Goal: Transaction & Acquisition: Purchase product/service

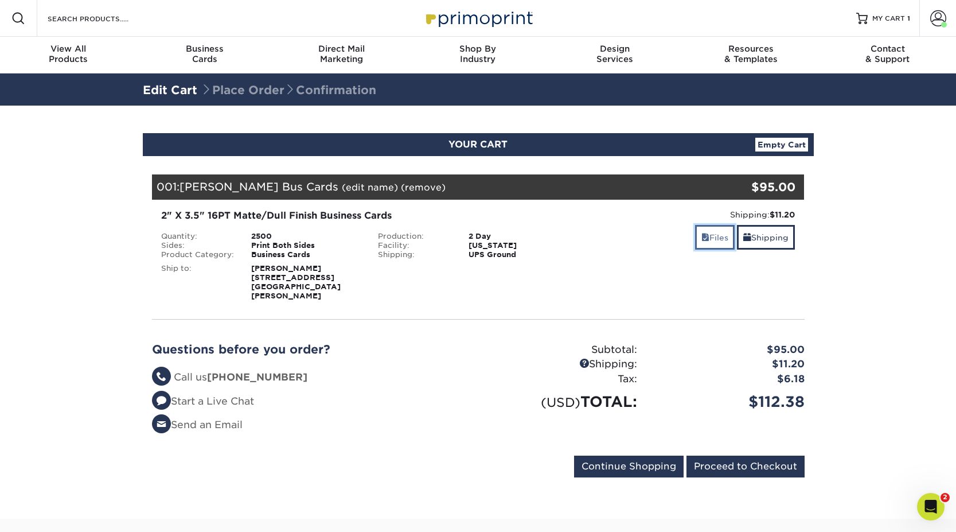
click at [704, 237] on span at bounding box center [705, 237] width 8 height 9
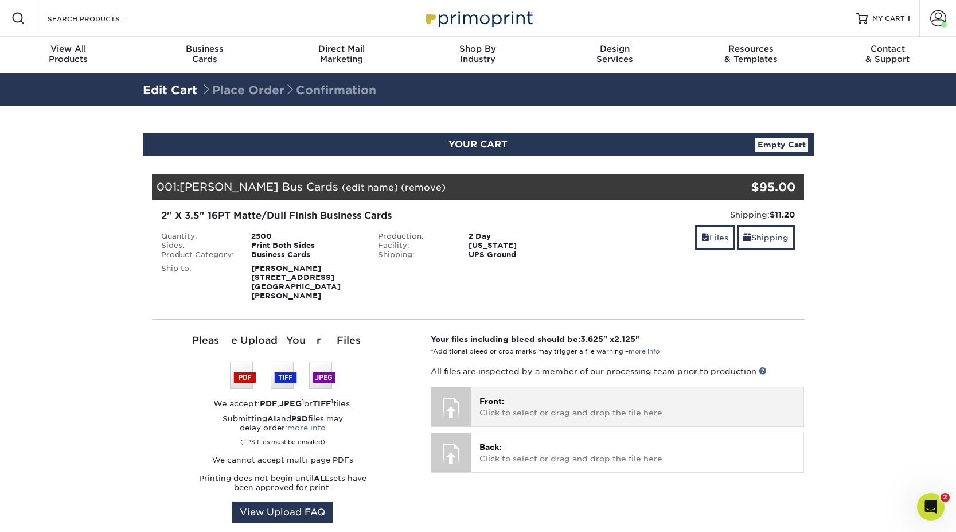
click at [545, 400] on p "Front: Click to select or drag and drop the file here." at bounding box center [637, 407] width 316 height 24
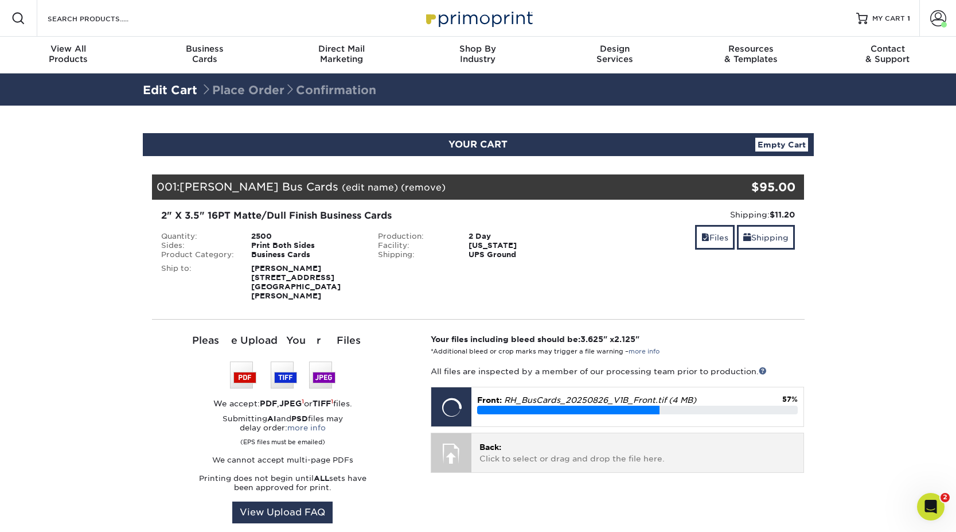
click at [564, 449] on p "Back: Click to select or drag and drop the file here." at bounding box center [637, 453] width 316 height 24
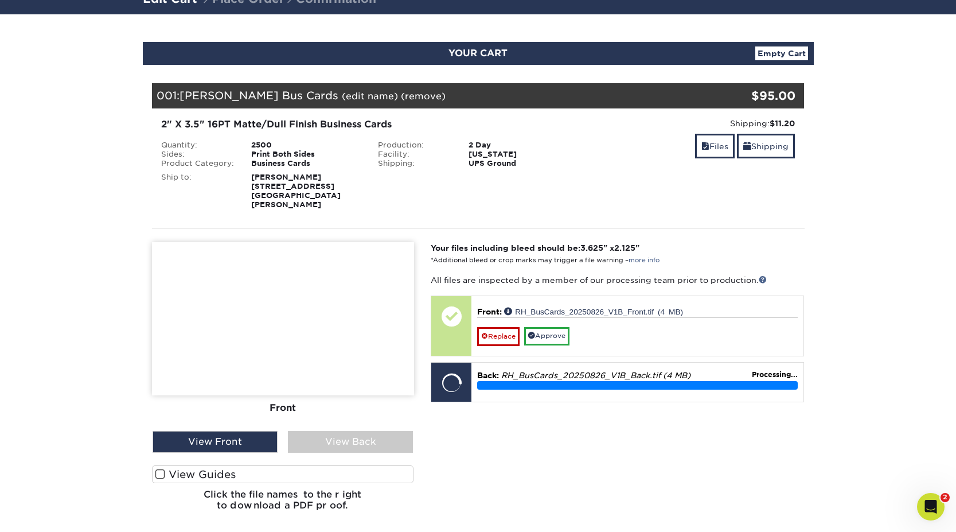
scroll to position [92, 0]
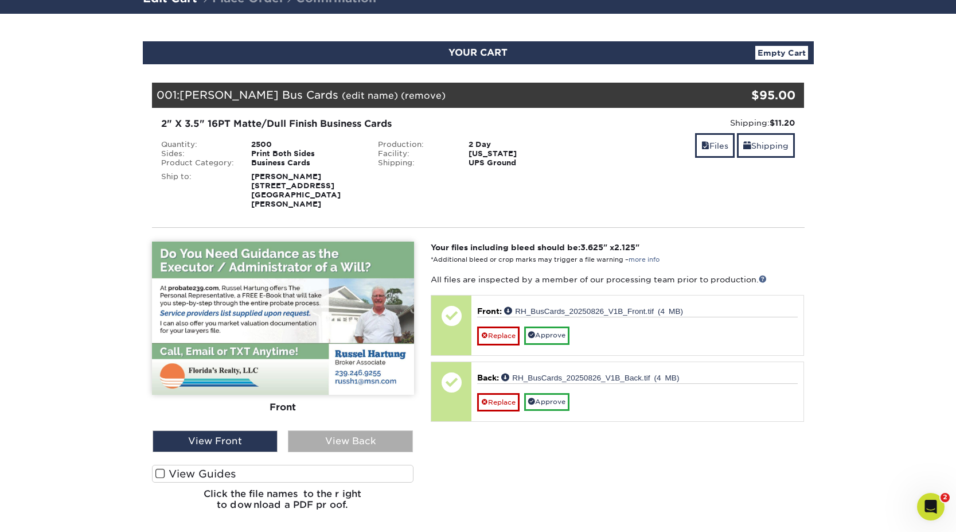
click at [349, 432] on div "View Back" at bounding box center [350, 441] width 125 height 22
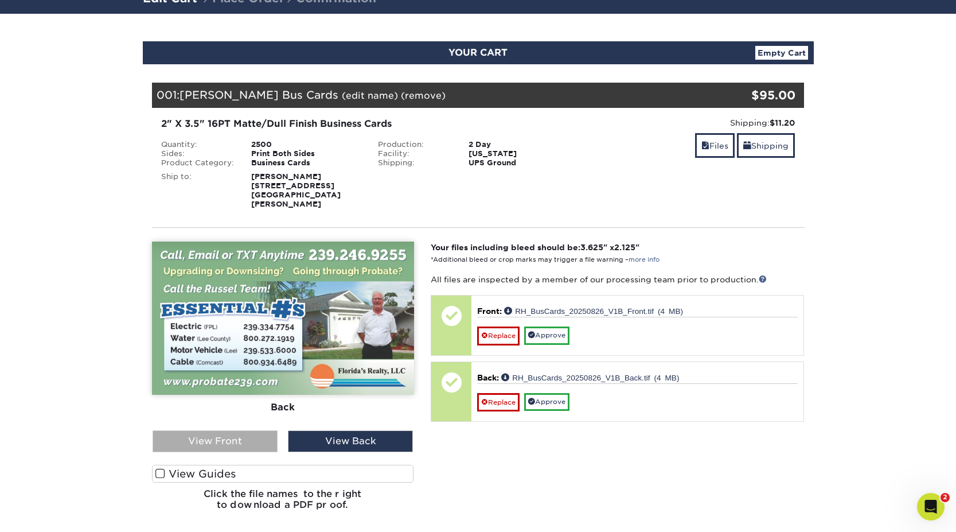
click at [249, 431] on div "View Front" at bounding box center [215, 441] width 125 height 22
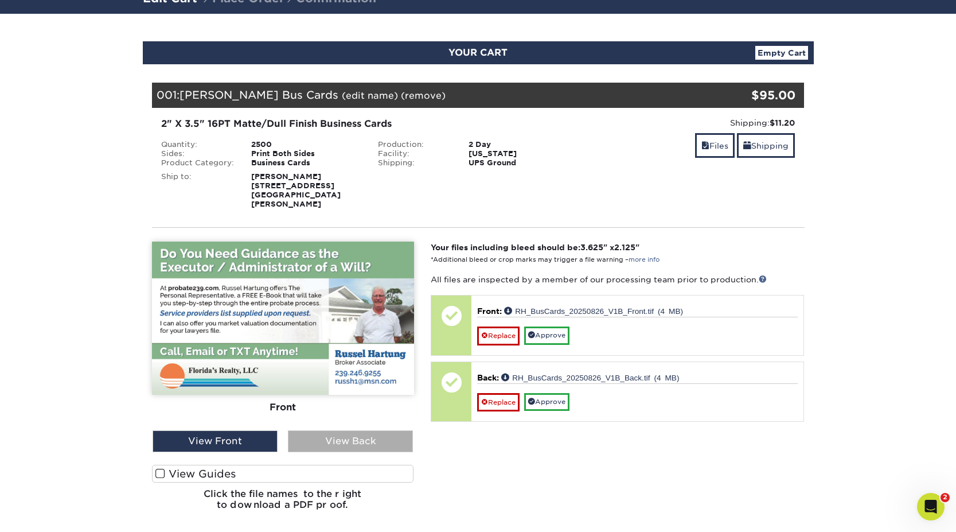
click at [325, 435] on div "View Back" at bounding box center [350, 441] width 125 height 22
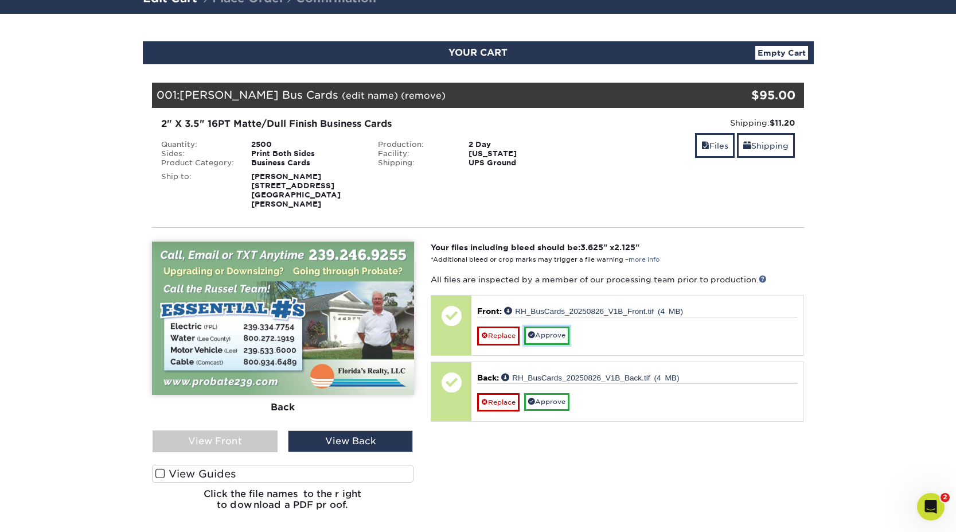
click at [558, 329] on link "Approve" at bounding box center [546, 335] width 45 height 18
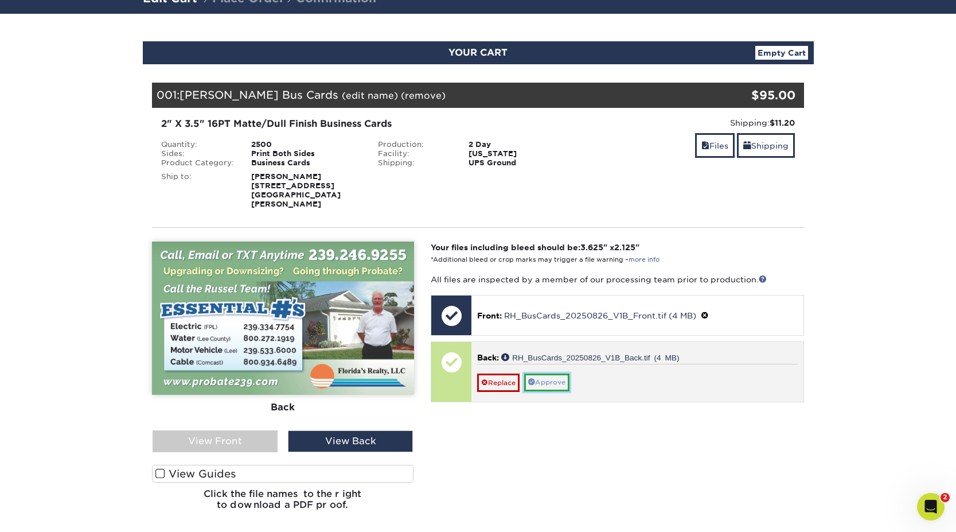
click at [560, 373] on link "Approve" at bounding box center [546, 382] width 45 height 18
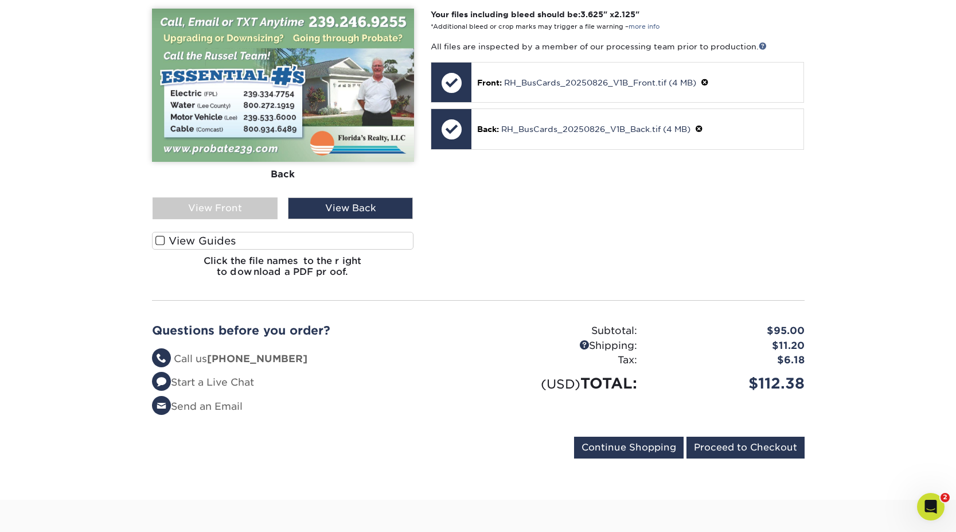
scroll to position [331, 0]
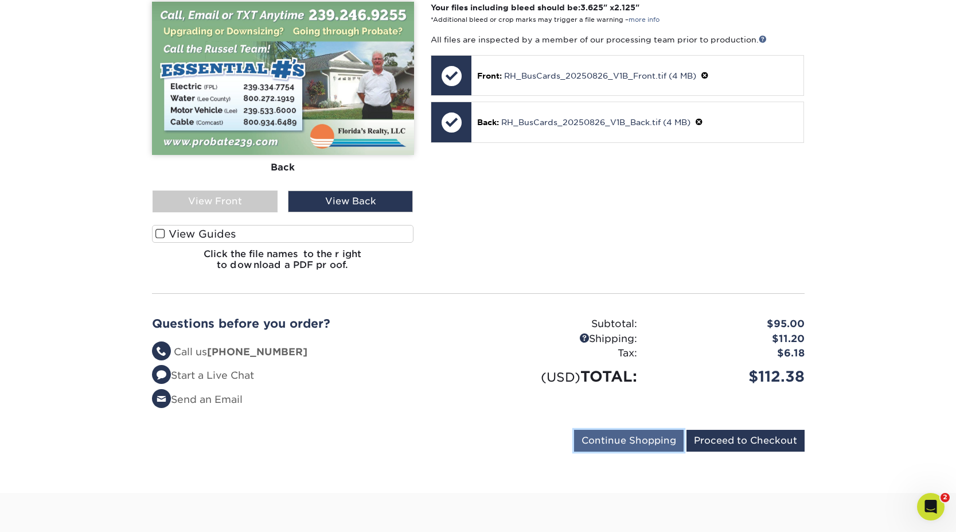
click at [644, 431] on input "Continue Shopping" at bounding box center [629, 440] width 110 height 22
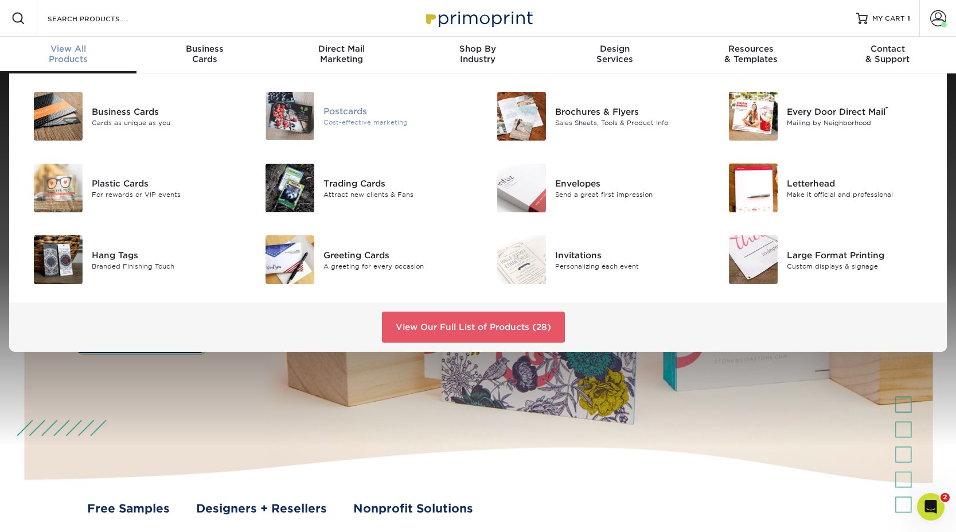
click at [292, 122] on img at bounding box center [289, 116] width 49 height 48
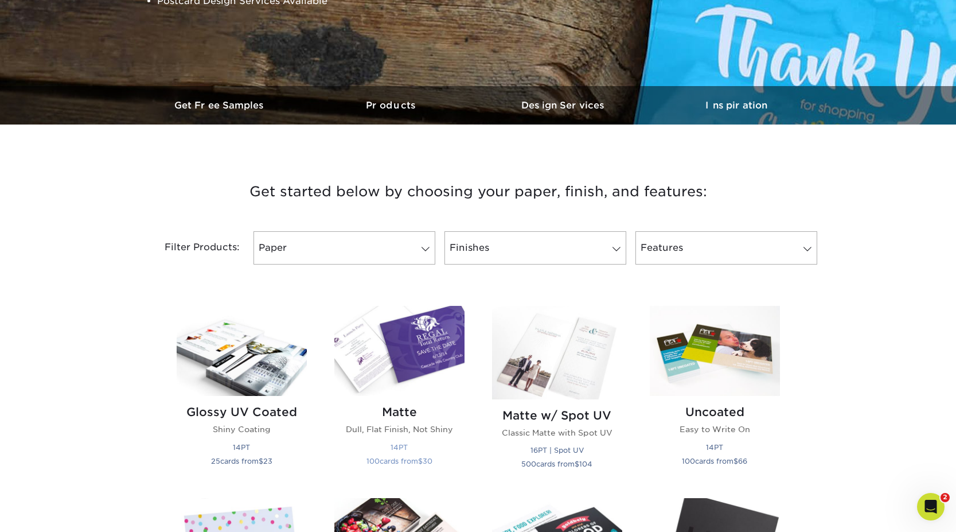
click at [421, 359] on img at bounding box center [399, 351] width 130 height 90
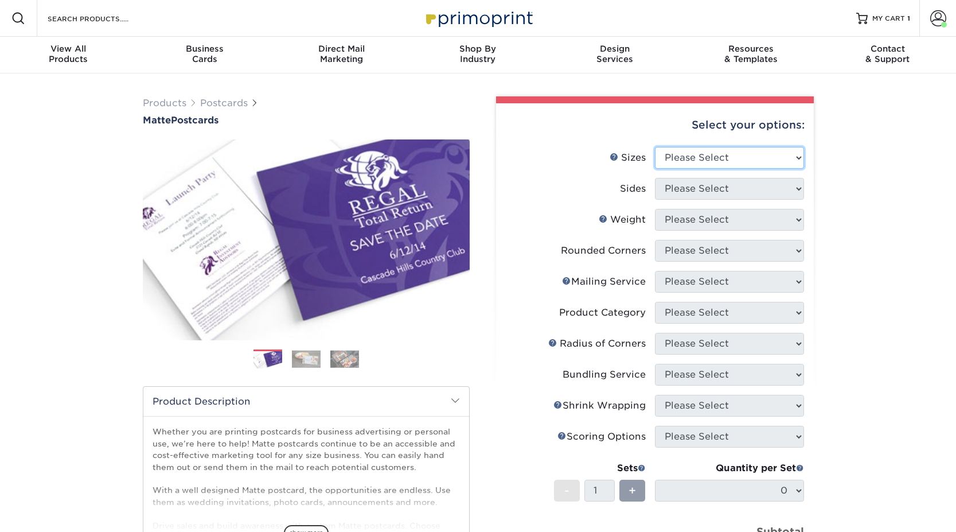
click at [732, 158] on select "Please Select 1.5" x 7" 2" x 4" 2" x 6" 2" x 7" 2" x 8" 2.12" x 5.5" 2.125" x 5…" at bounding box center [729, 158] width 149 height 22
select select "4.00x6.00"
click at [655, 147] on select "Please Select 1.5" x 7" 2" x 4" 2" x 6" 2" x 7" 2" x 8" 2.12" x 5.5" 2.125" x 5…" at bounding box center [729, 158] width 149 height 22
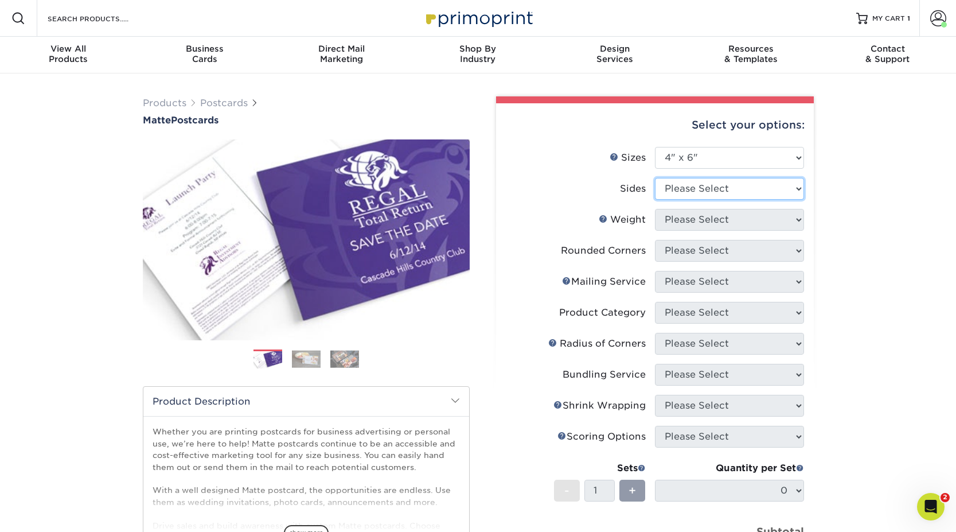
click at [731, 191] on select "Please Select Print Both Sides Print Front Only" at bounding box center [729, 189] width 149 height 22
select select "13abbda7-1d64-4f25-8bb2-c179b224825d"
click at [655, 178] on select "Please Select Print Both Sides Print Front Only" at bounding box center [729, 189] width 149 height 22
click at [704, 218] on select "Please Select 16PT 14PT" at bounding box center [729, 220] width 149 height 22
select select "16PT"
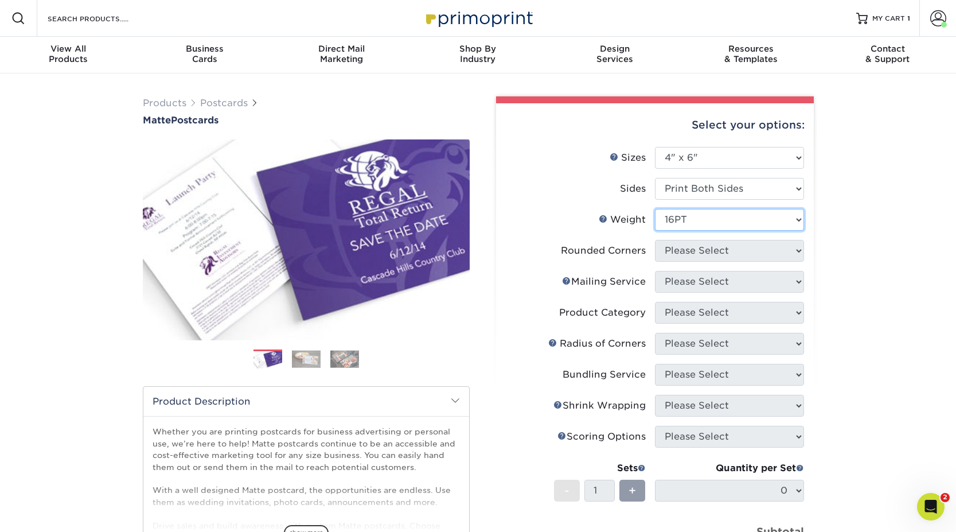
click at [655, 209] on select "Please Select 16PT 14PT" at bounding box center [729, 220] width 149 height 22
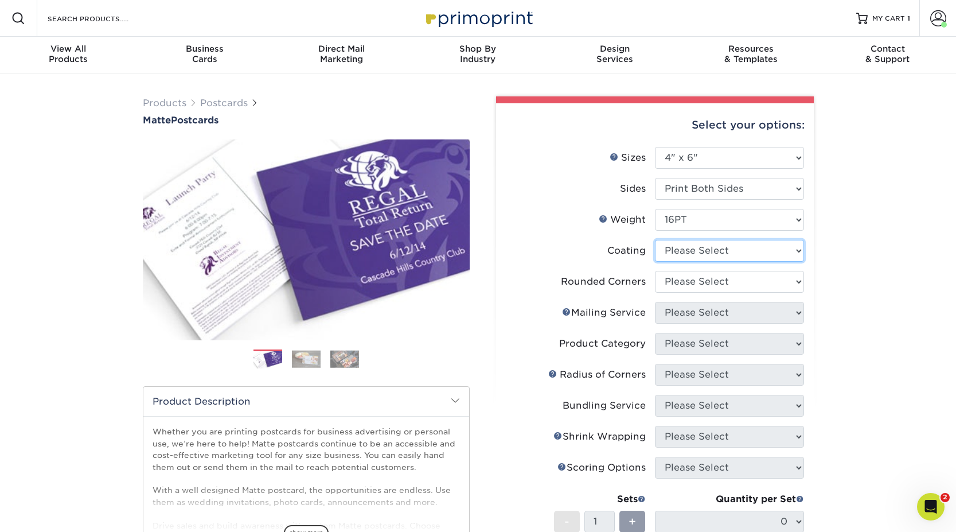
click at [730, 249] on select at bounding box center [729, 251] width 149 height 22
select select "121bb7b5-3b4d-429f-bd8d-bbf80e953313"
click at [655, 240] on select at bounding box center [729, 251] width 149 height 22
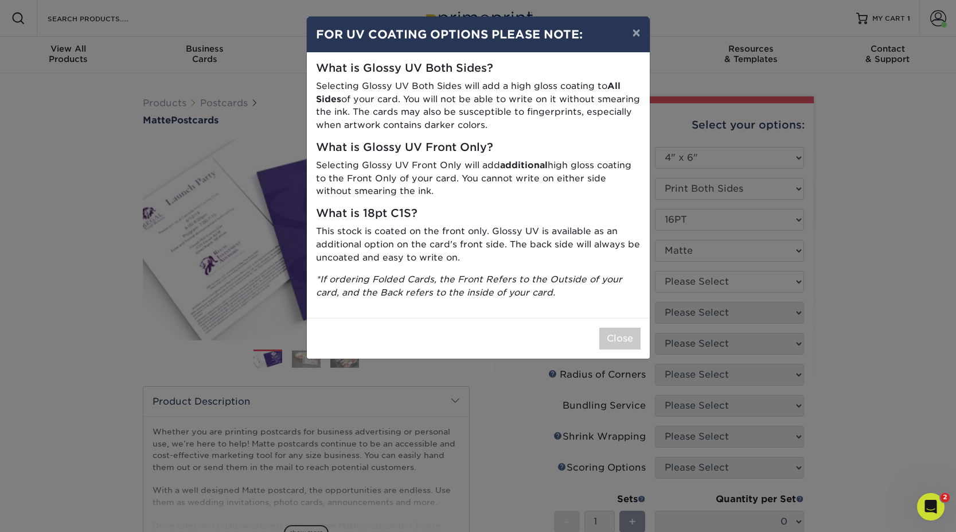
click at [727, 263] on div "× FOR UV COATING OPTIONS PLEASE NOTE: What is Glossy UV Both Sides? Selecting G…" at bounding box center [478, 266] width 956 height 532
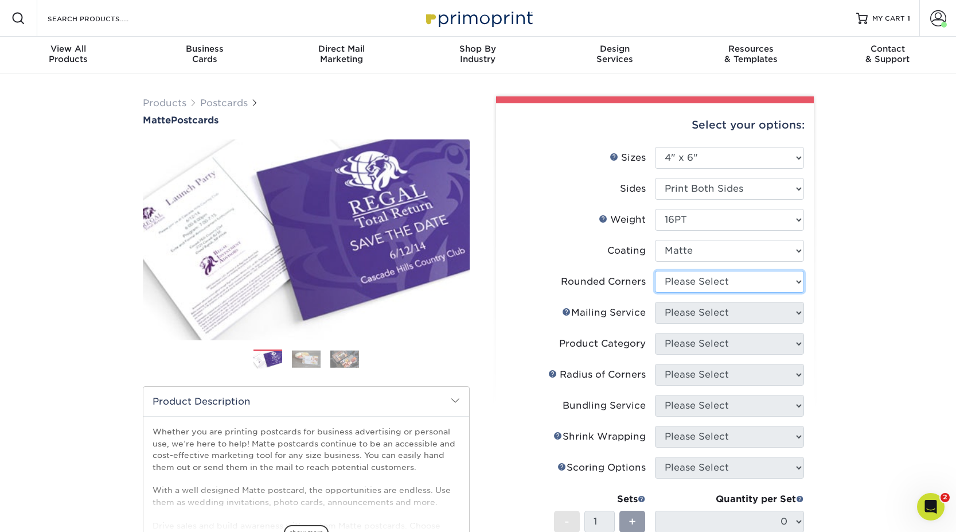
click at [712, 280] on select "Please Select Yes - Round 4 Corners No" at bounding box center [729, 282] width 149 height 22
select select "0"
click at [655, 271] on select "Please Select Yes - Round 4 Corners No" at bounding box center [729, 282] width 149 height 22
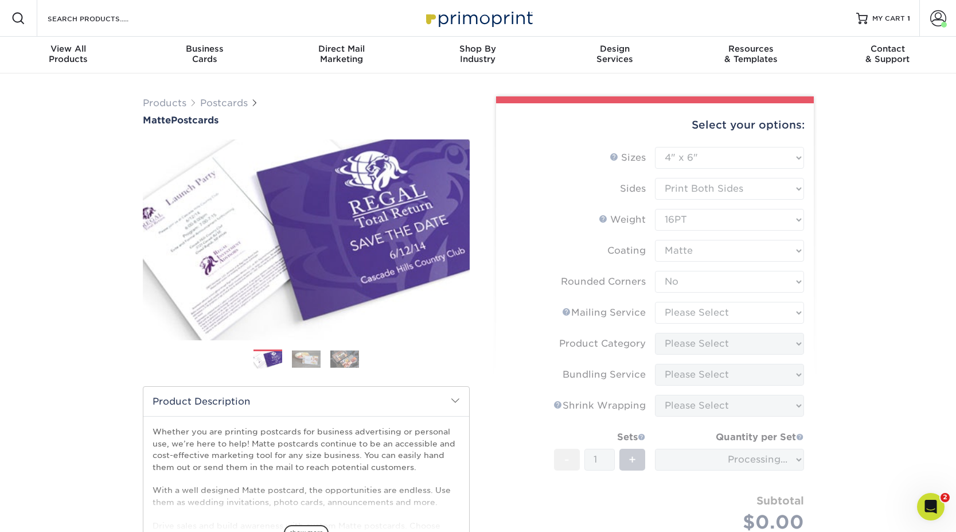
click at [700, 317] on form "Sizes Help Sizes Please Select 1.5" x 7" 2" x 4" 2" x 6" 2" x 7" 2" x 8" 2.12" …" at bounding box center [654, 357] width 299 height 421
click at [701, 315] on form "Sizes Help Sizes Please Select 1.5" x 7" 2" x 4" 2" x 6" 2" x 7" 2" x 8" 2.12" …" at bounding box center [654, 357] width 299 height 421
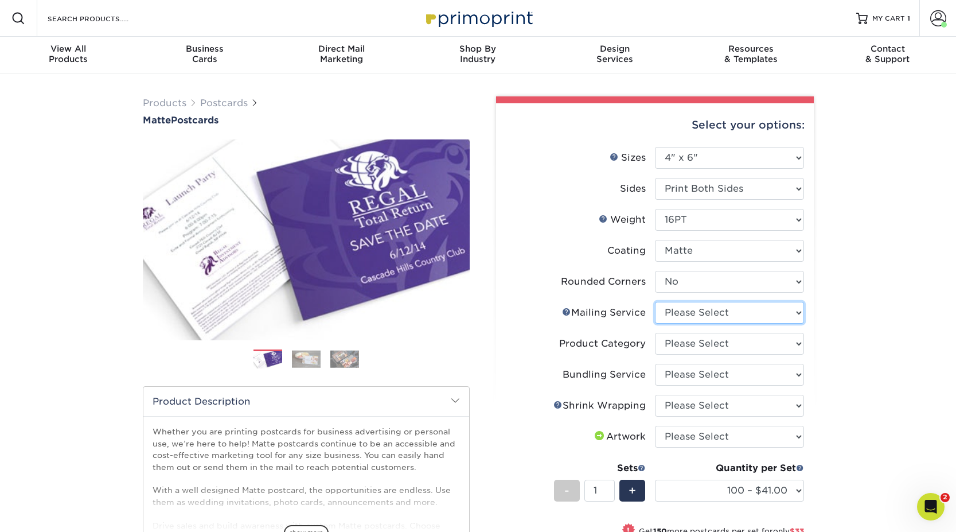
click at [700, 314] on select "Please Select No Direct Mailing Service No, I will mail/stamp/imprint Direct Ma…" at bounding box center [729, 313] width 149 height 22
select select "3e5e9bdd-d78a-4c28-a41d-fe1407925ca6"
click at [655, 302] on select "Please Select No Direct Mailing Service No, I will mail/stamp/imprint Direct Ma…" at bounding box center [729, 313] width 149 height 22
click at [696, 339] on select "Please Select Postcards" at bounding box center [729, 344] width 149 height 22
select select "9b7272e0-d6c8-4c3c-8e97-d3a1bcdab858"
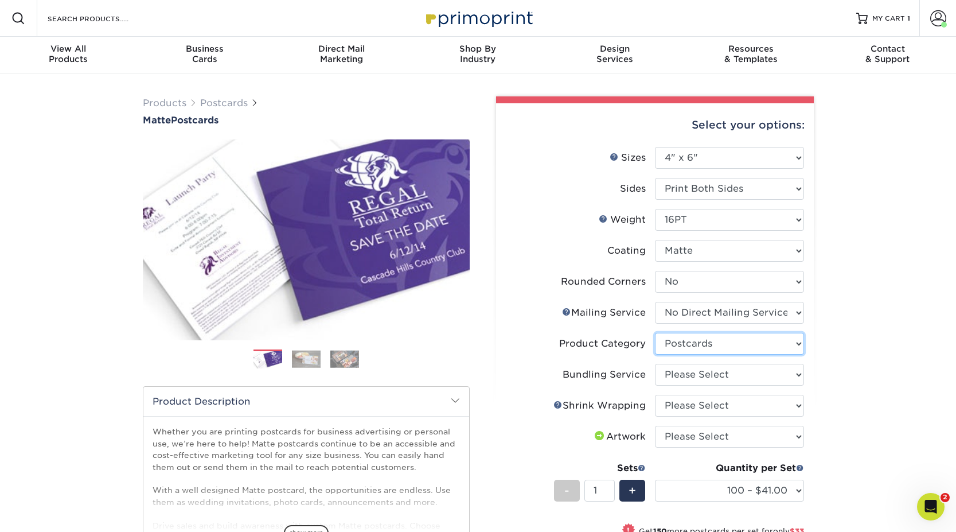
click at [655, 333] on select "Please Select Postcards" at bounding box center [729, 344] width 149 height 22
click at [693, 369] on select "Please Select No Bundling Services Yes, Bundles of 50 (+2 Days) Yes, Bundles of…" at bounding box center [729, 375] width 149 height 22
select select "58689abb-25c0-461c-a4c3-a80b627d6649"
click at [655, 364] on select "Please Select No Bundling Services Yes, Bundles of 50 (+2 Days) Yes, Bundles of…" at bounding box center [729, 375] width 149 height 22
click at [694, 402] on select "Please Select No Shrink Wrapping Shrink Wrap 100 Per Package Shrink Wrap 50 Per…" at bounding box center [729, 405] width 149 height 22
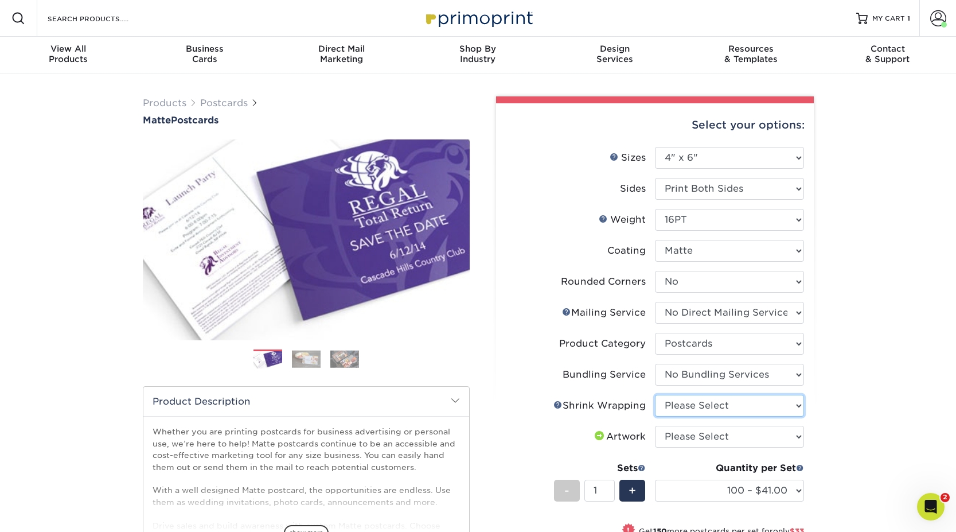
select select "c8749376-e7da-41d0-b3dc-647faf84d907"
click at [655, 394] on select "Please Select No Shrink Wrapping Shrink Wrap 100 Per Package Shrink Wrap 50 Per…" at bounding box center [729, 405] width 149 height 22
click at [696, 437] on select "Please Select I will upload files I need a design - $150" at bounding box center [729, 436] width 149 height 22
select select "upload"
click at [655, 425] on select "Please Select I will upload files I need a design - $150" at bounding box center [729, 436] width 149 height 22
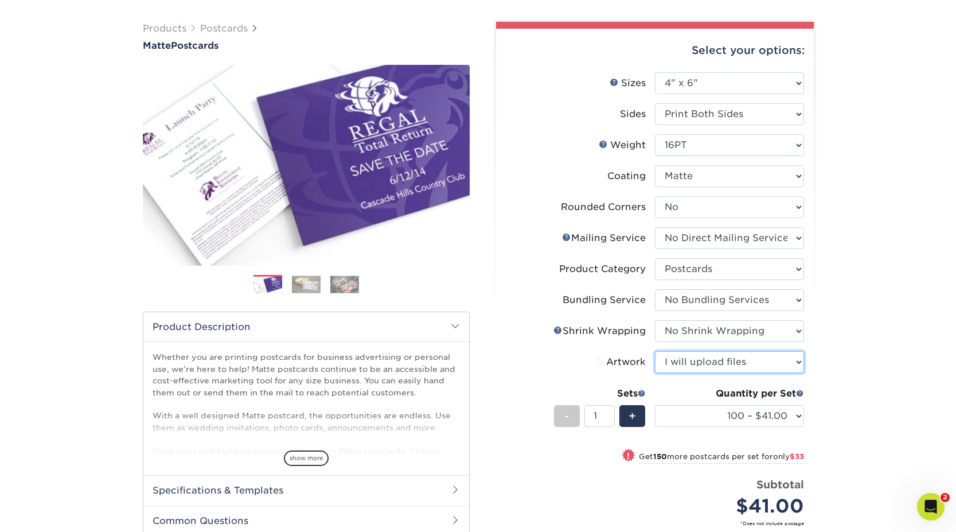
scroll to position [75, 0]
click at [699, 413] on select "100 – $41.00 250 – $74.00 500 – $88.00 1000 – $99.00 2500 – $205.00 5000 – $304…" at bounding box center [729, 415] width 149 height 22
select select "2500 – $205.00"
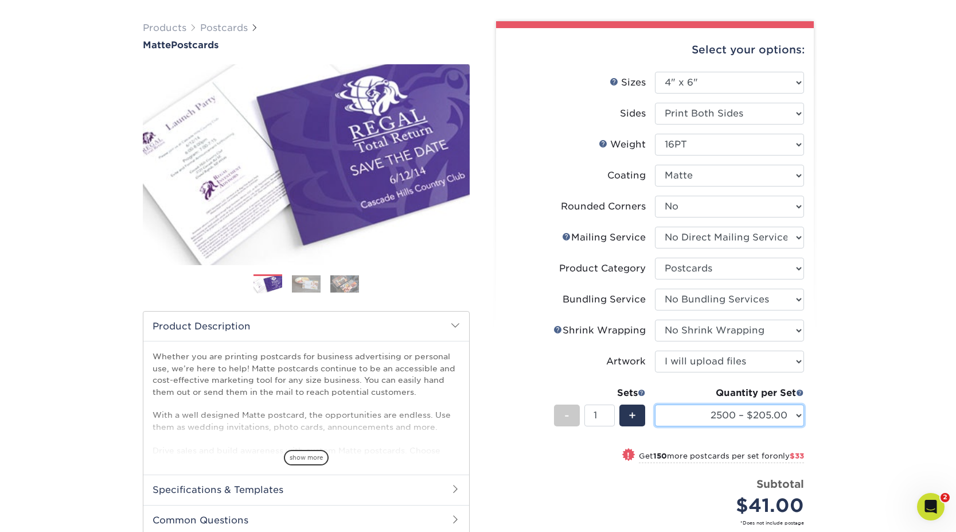
click at [655, 404] on select "100 – $41.00 250 – $74.00 500 – $88.00 1000 – $99.00 2500 – $205.00 5000 – $304…" at bounding box center [729, 415] width 149 height 22
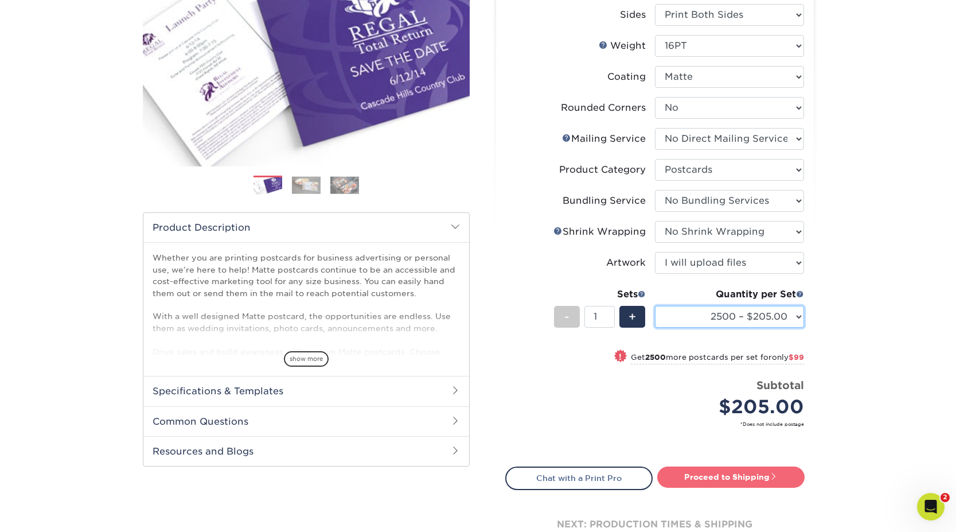
scroll to position [182, 0]
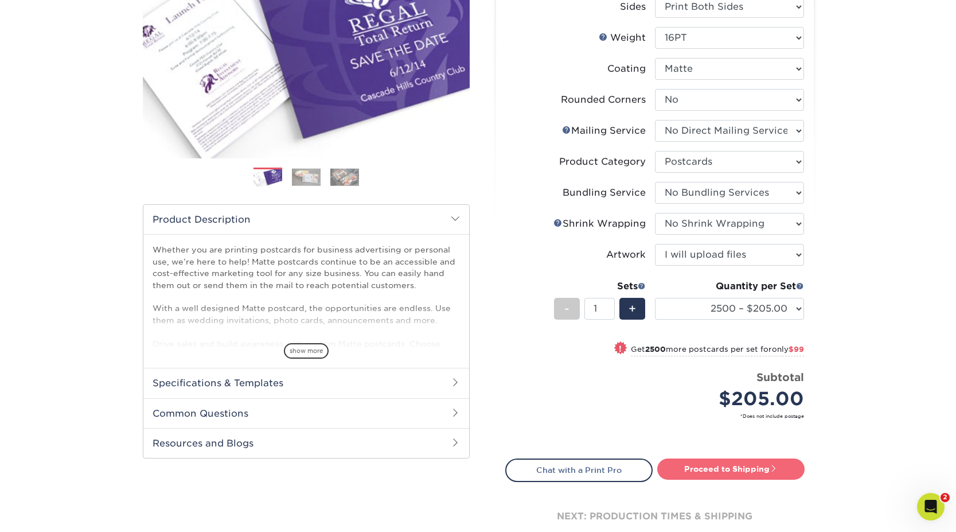
click at [723, 471] on link "Proceed to Shipping" at bounding box center [730, 468] width 147 height 21
type input "Set 1"
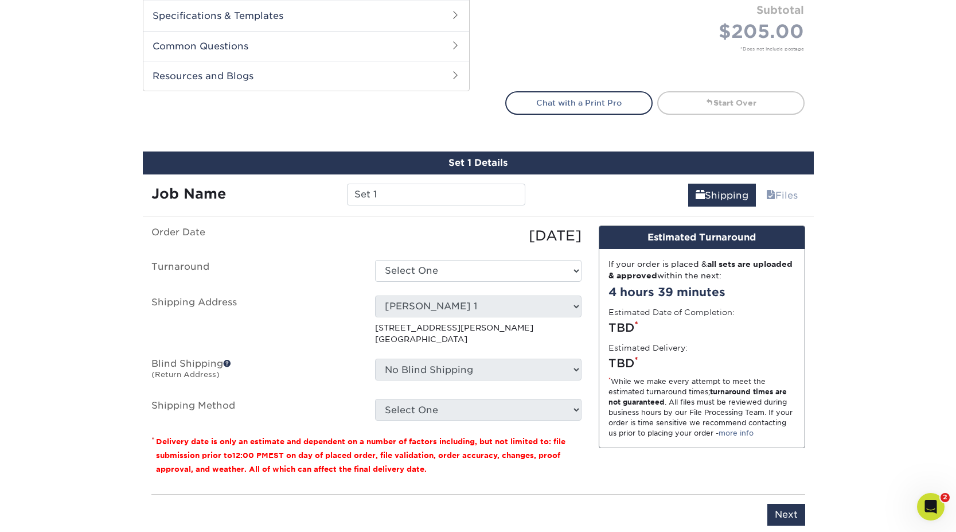
scroll to position [671, 0]
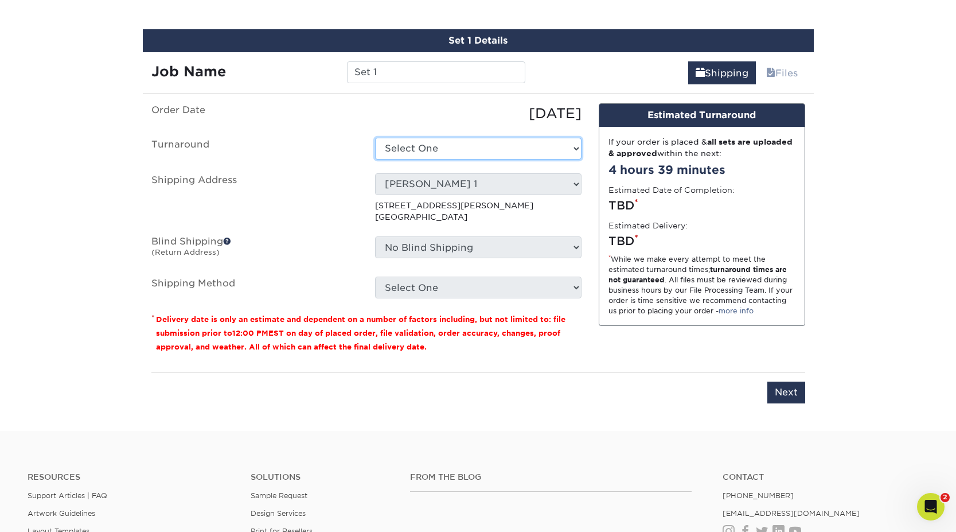
click at [465, 154] on select "Select One 2-4 Business Days 2 Day Next Business Day" at bounding box center [478, 149] width 206 height 22
select select "2f00374a-1d4a-4cb6-bac2-4b72b0ea808d"
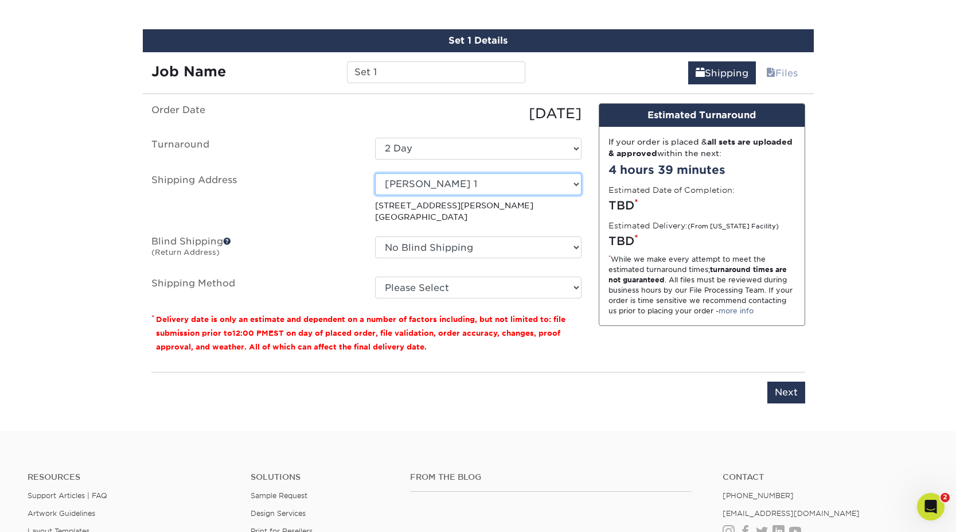
click at [440, 183] on select "Select One Bouncer Christine Rupert D&M Matt Drew 1 EMS 1 EMS 2 Feverwise HOME …" at bounding box center [478, 184] width 206 height 22
select select "26859"
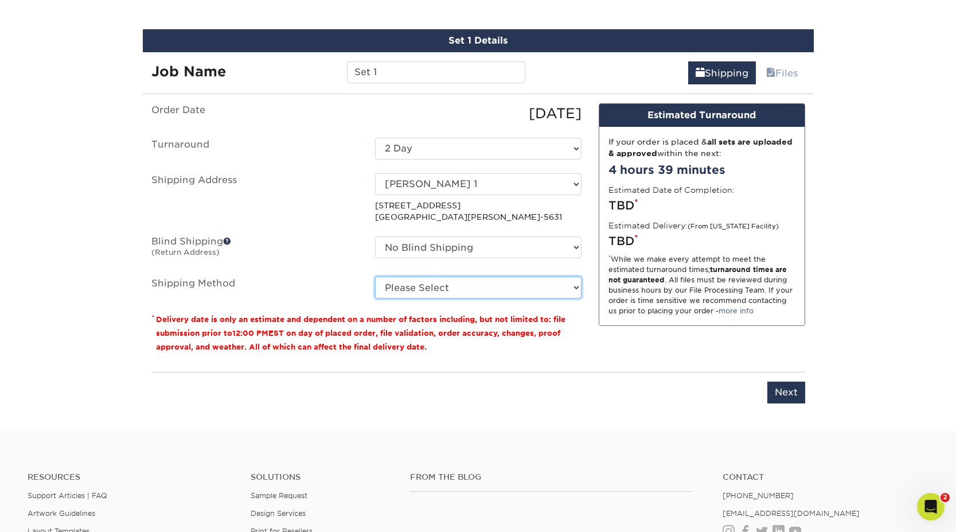
click at [455, 287] on select "Please Select Ground Shipping (+$29.30) 3 Day Shipping Service (+$42.01) 2 Day …" at bounding box center [478, 287] width 206 height 22
select select "03"
click at [375, 276] on select "Please Select Ground Shipping (+$29.30) 3 Day Shipping Service (+$42.01) 2 Day …" at bounding box center [478, 287] width 206 height 22
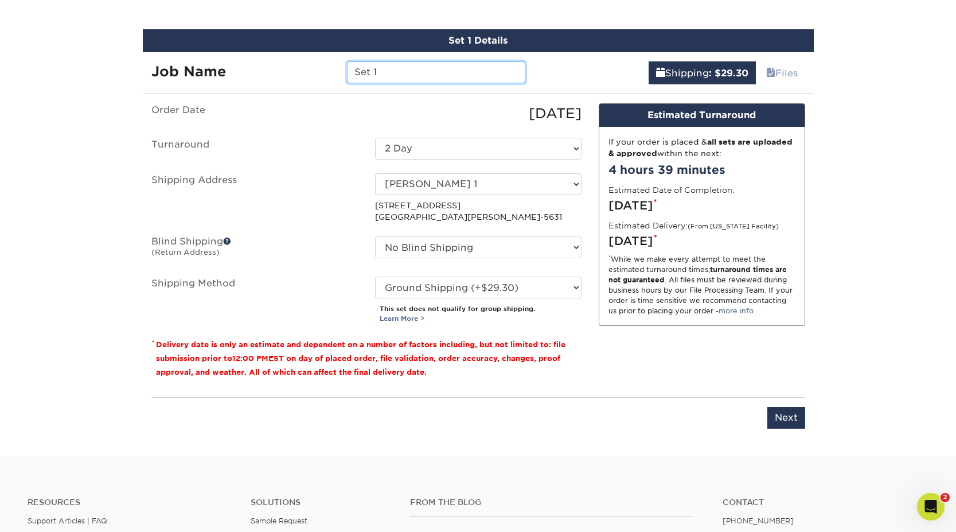
drag, startPoint x: 384, startPoint y: 76, endPoint x: 314, endPoint y: 66, distance: 70.6
click at [314, 66] on div "Job Name Set 1" at bounding box center [339, 72] width 392 height 22
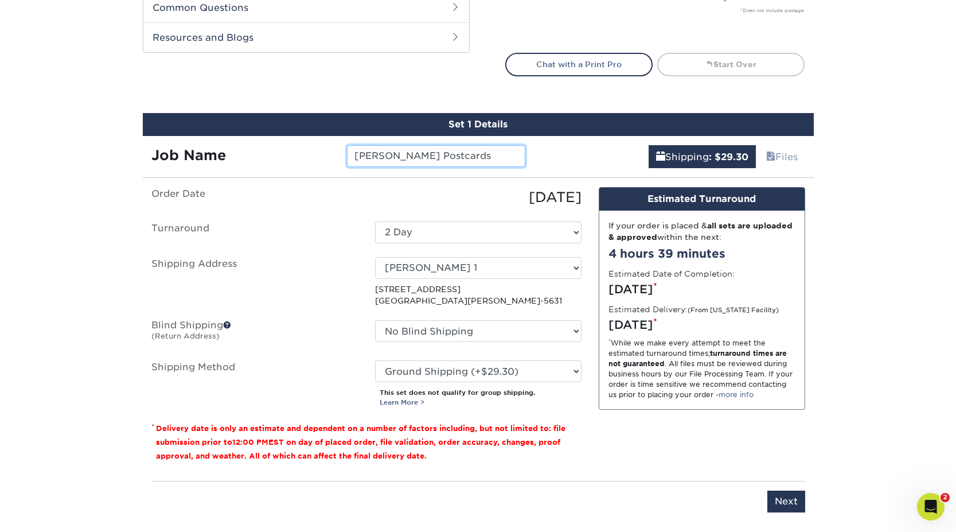
scroll to position [698, 0]
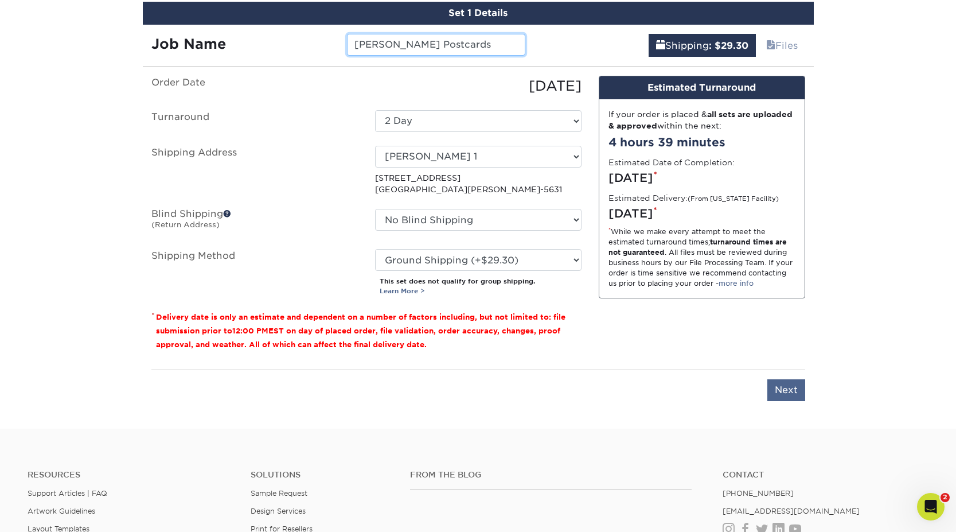
type input "Russ Postcards"
click at [779, 389] on input "Next" at bounding box center [786, 390] width 38 height 22
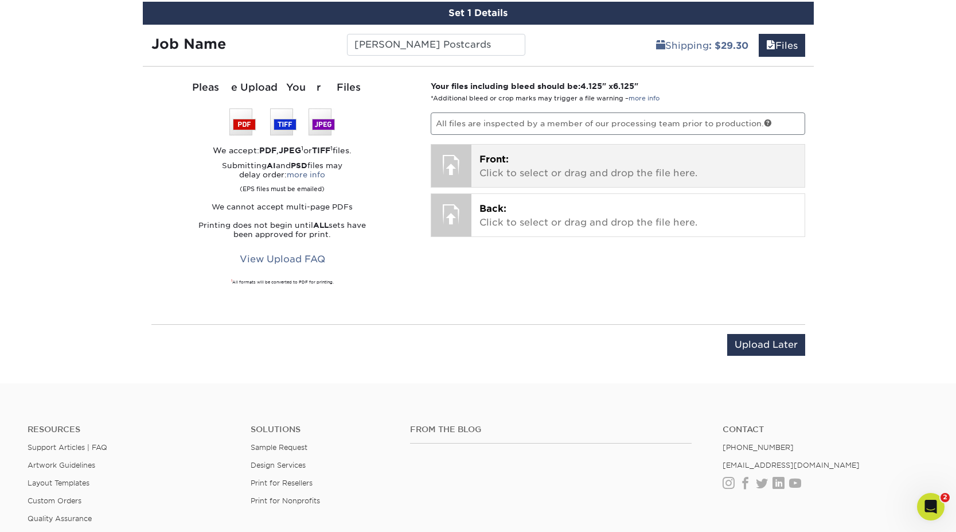
click at [521, 162] on p "Front: Click to select or drag and drop the file here." at bounding box center [637, 167] width 317 height 28
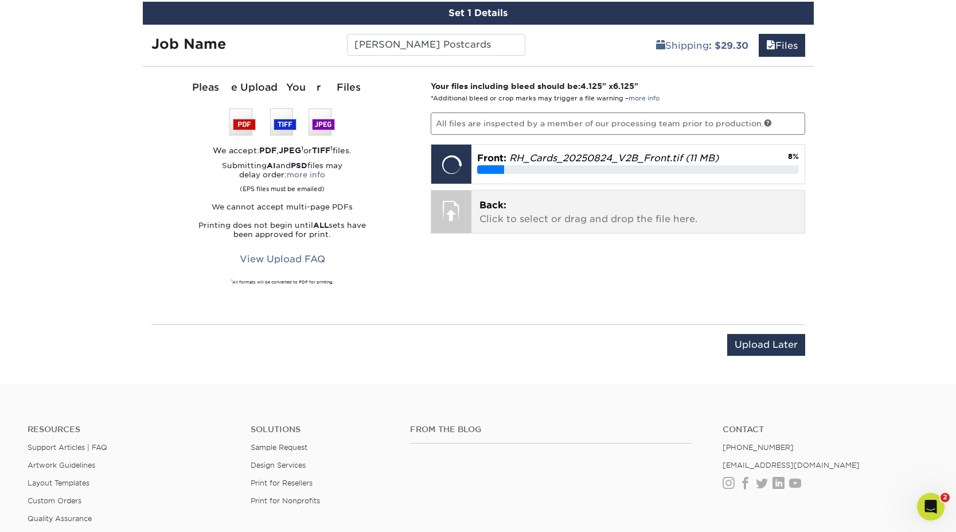
click at [604, 204] on p "Back: Click to select or drag and drop the file here." at bounding box center [637, 212] width 317 height 28
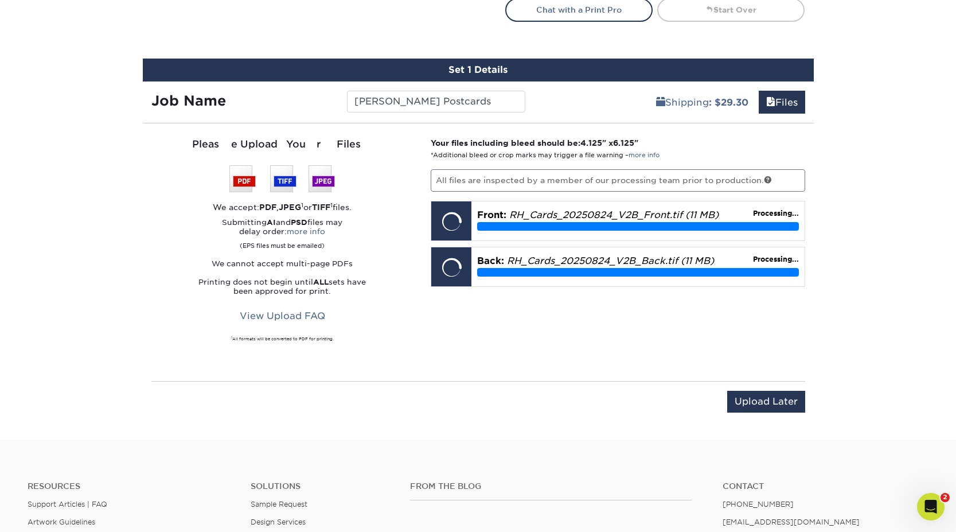
scroll to position [640, 0]
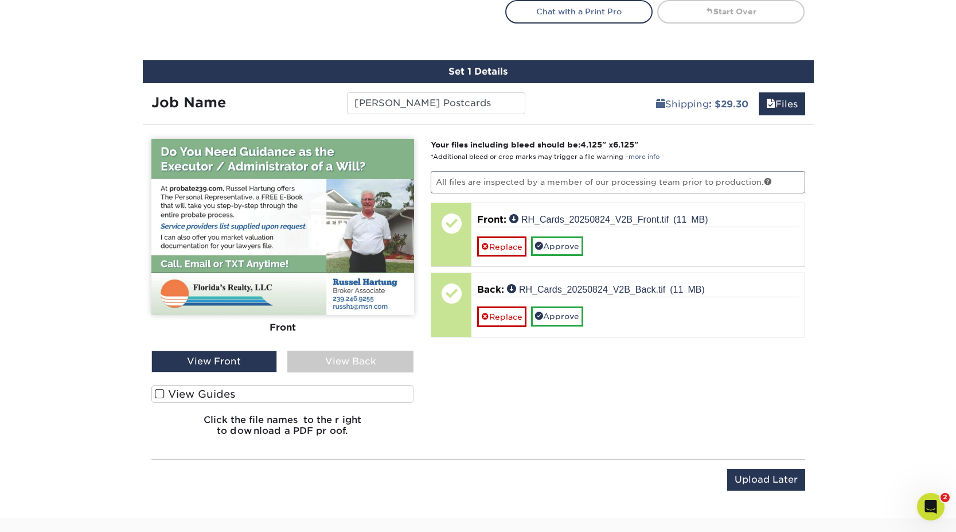
click at [349, 364] on div "View Back" at bounding box center [350, 361] width 126 height 22
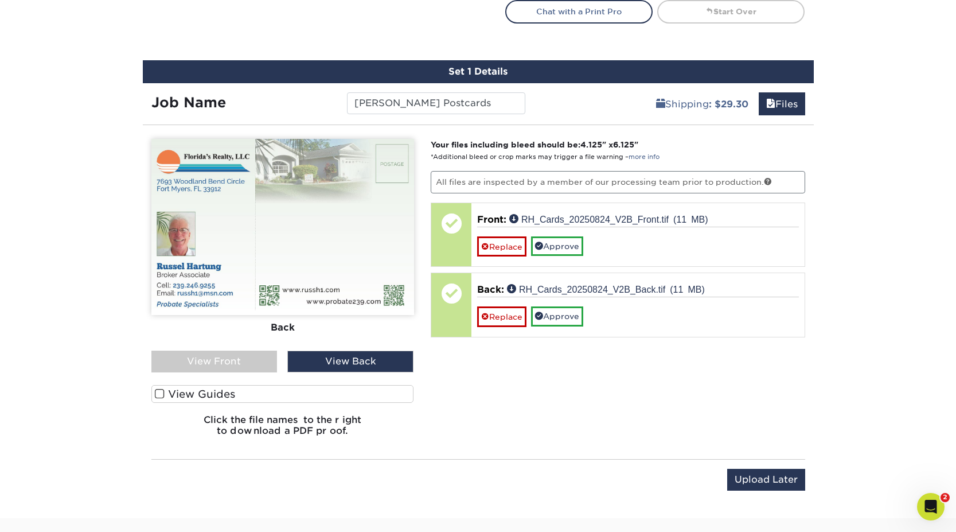
click at [236, 361] on div "View Front" at bounding box center [214, 361] width 126 height 22
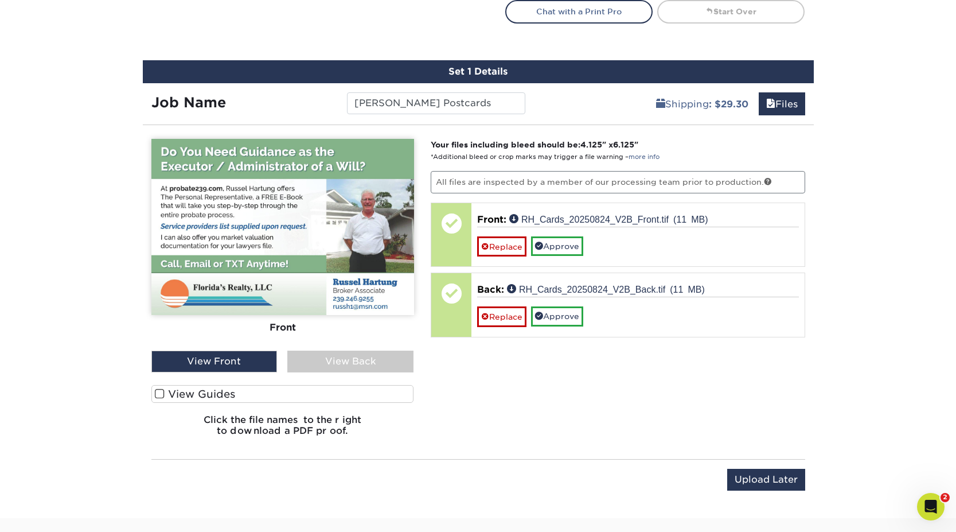
click at [347, 358] on div "View Back" at bounding box center [350, 361] width 126 height 22
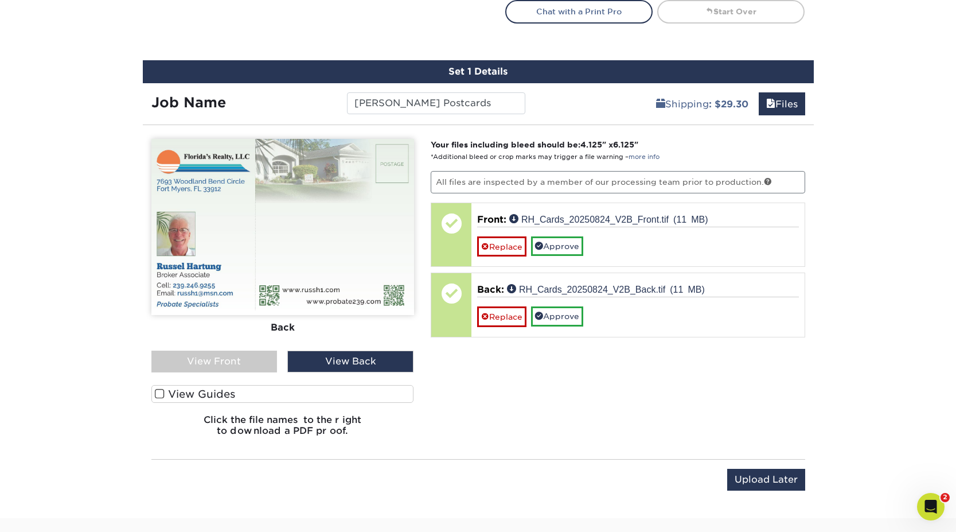
click at [205, 359] on div "View Front" at bounding box center [214, 361] width 126 height 22
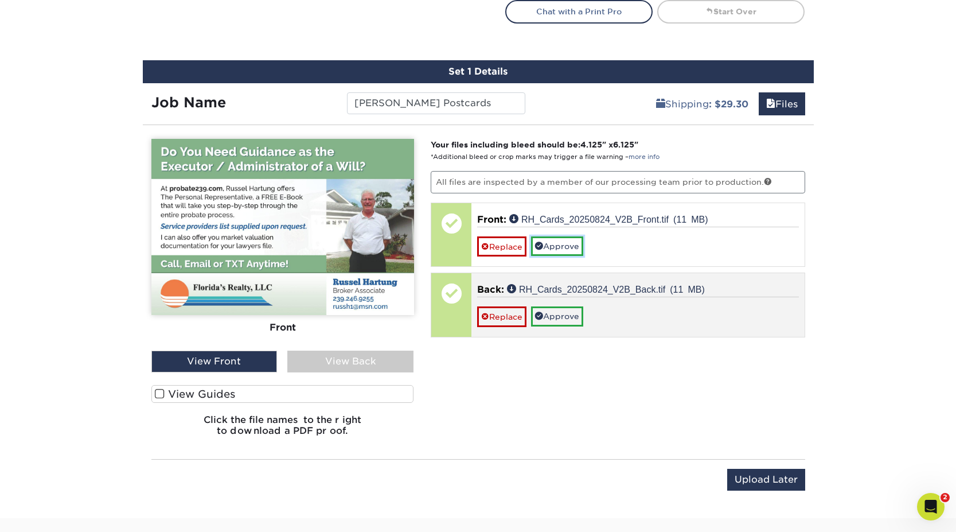
drag, startPoint x: 572, startPoint y: 250, endPoint x: 581, endPoint y: 283, distance: 33.8
click at [572, 250] on link "Approve" at bounding box center [557, 245] width 52 height 19
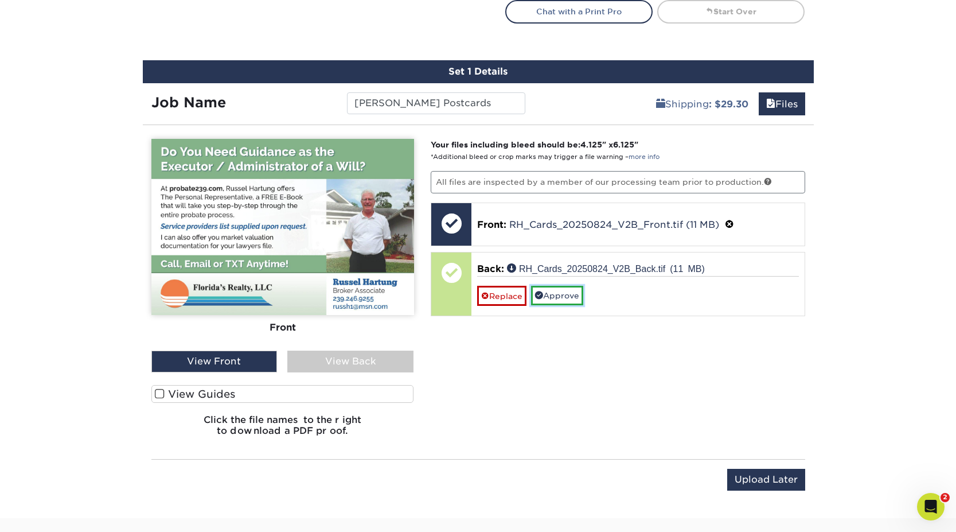
click at [573, 299] on link "Approve" at bounding box center [557, 295] width 52 height 19
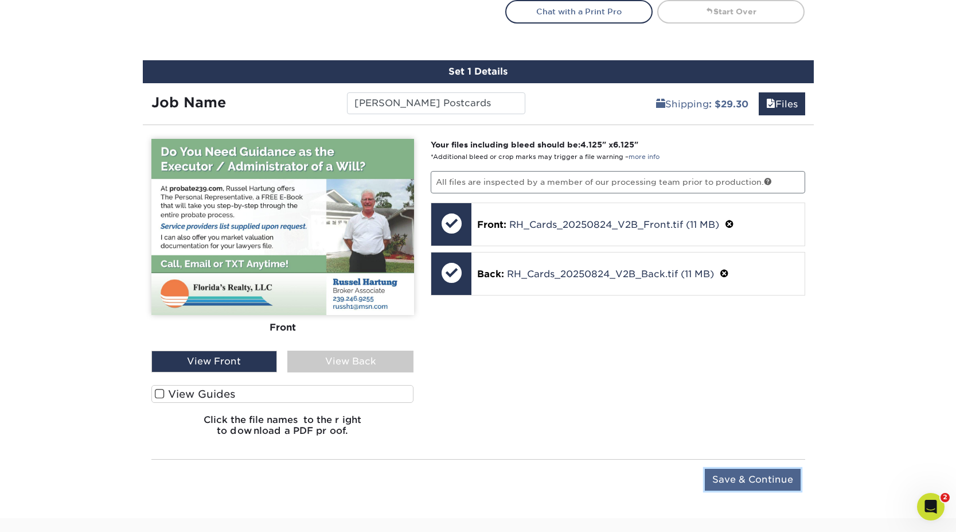
click at [780, 482] on input "Save & Continue" at bounding box center [753, 479] width 96 height 22
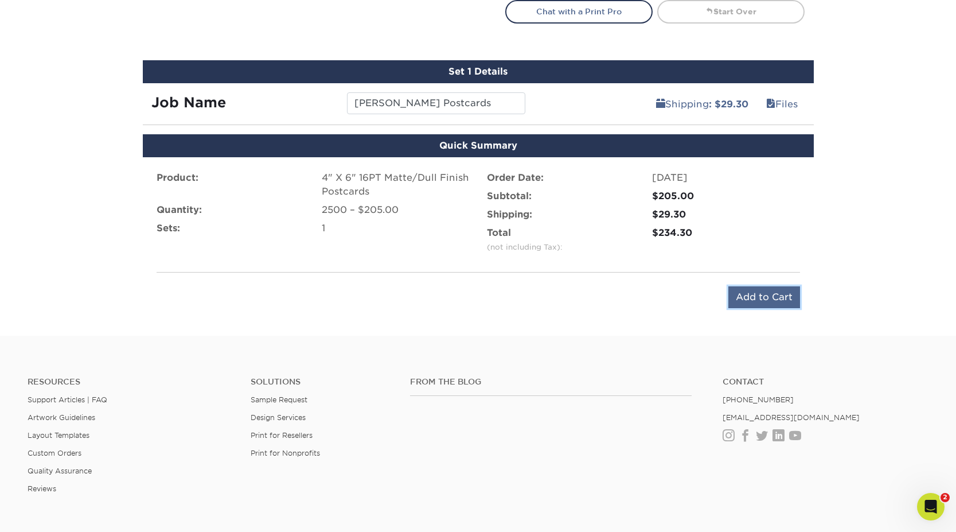
click at [758, 299] on input "Add to Cart" at bounding box center [764, 297] width 72 height 22
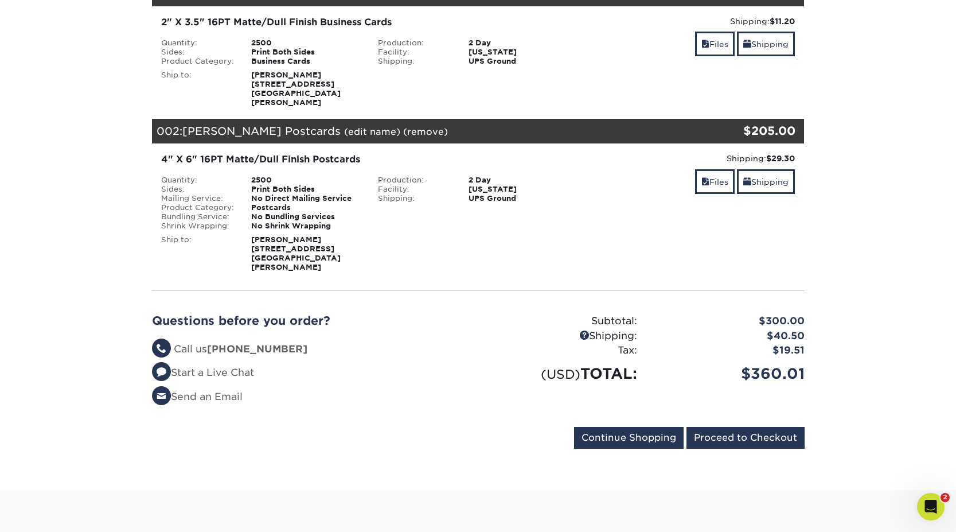
scroll to position [200, 0]
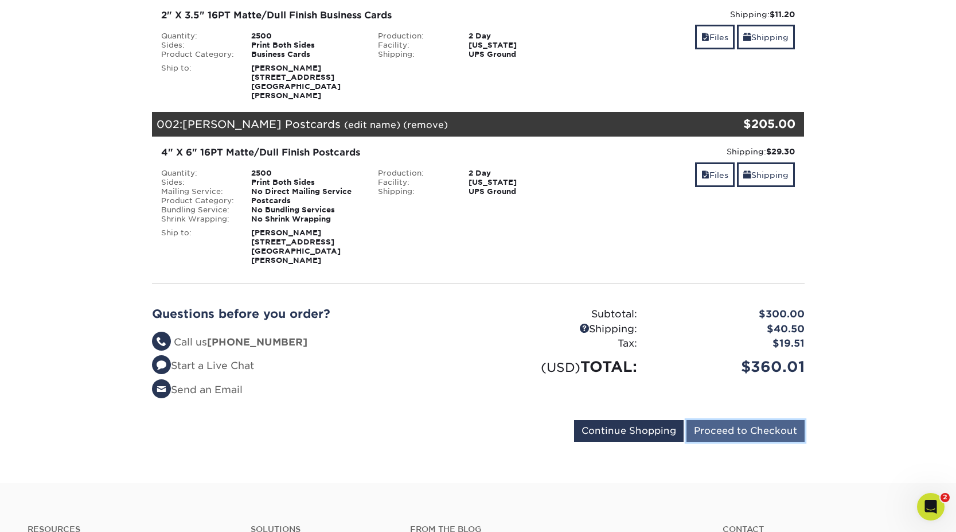
click at [751, 420] on input "Proceed to Checkout" at bounding box center [745, 431] width 118 height 22
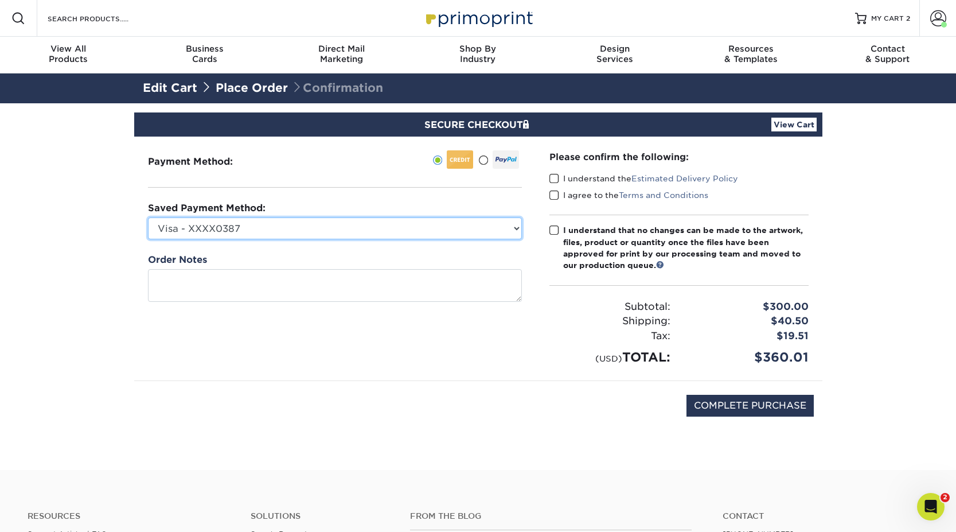
click at [269, 228] on select "Visa - XXXX0387 New Credit Card" at bounding box center [335, 228] width 374 height 22
click at [148, 217] on select "Visa - XXXX0387 New Credit Card" at bounding box center [335, 228] width 374 height 22
click at [263, 228] on select "Visa - XXXX0387 New Credit Card" at bounding box center [335, 228] width 374 height 22
select select
click at [148, 217] on select "Visa - XXXX0387 New Credit Card" at bounding box center [335, 228] width 374 height 22
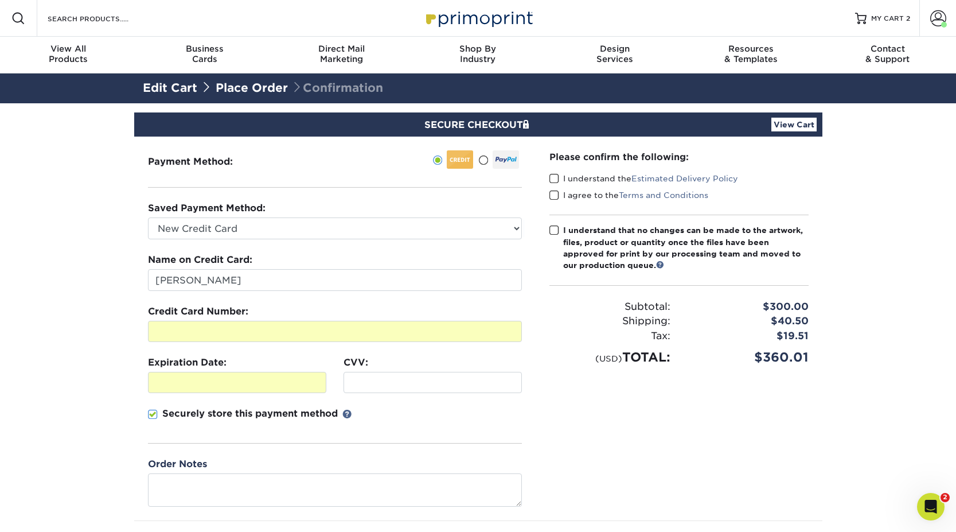
click at [152, 414] on span at bounding box center [153, 414] width 10 height 11
click at [0, 0] on input "Securely store this payment method" at bounding box center [0, 0] width 0 height 0
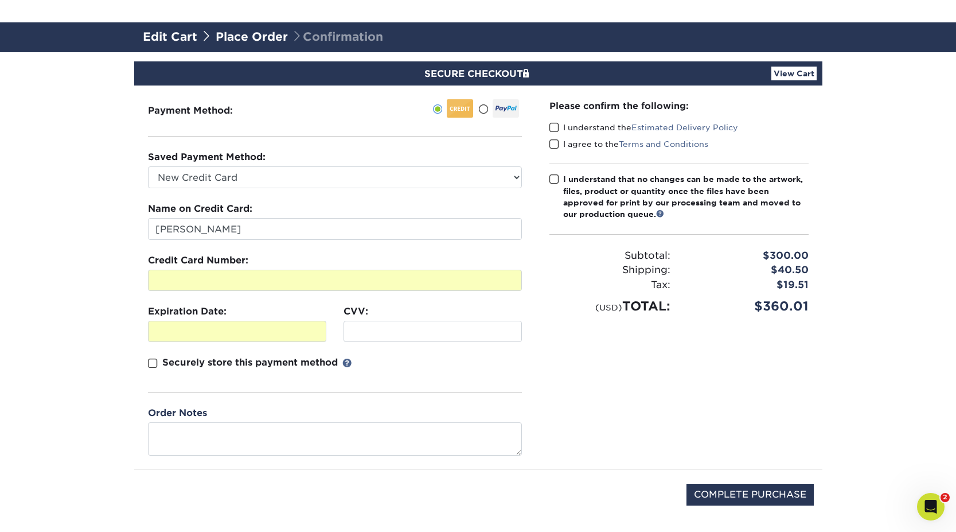
scroll to position [155, 0]
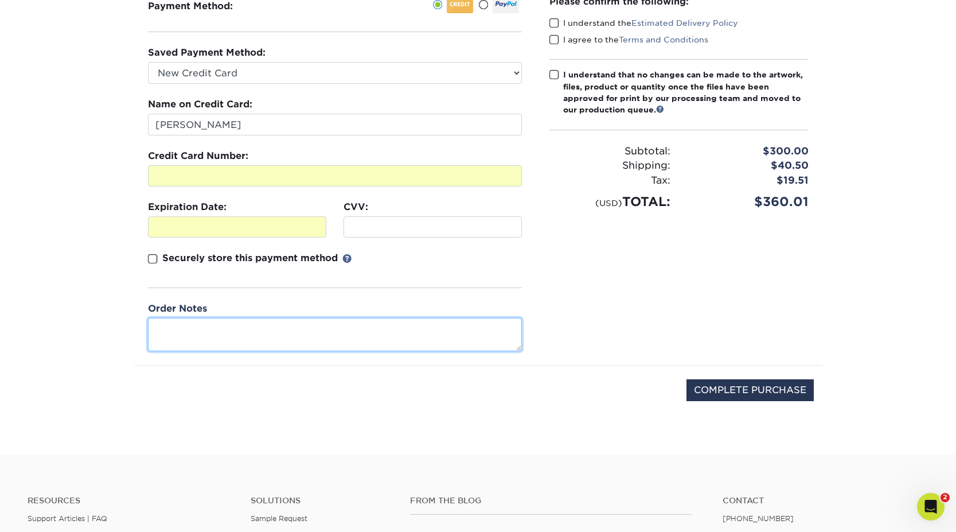
click at [218, 329] on textarea at bounding box center [335, 334] width 374 height 33
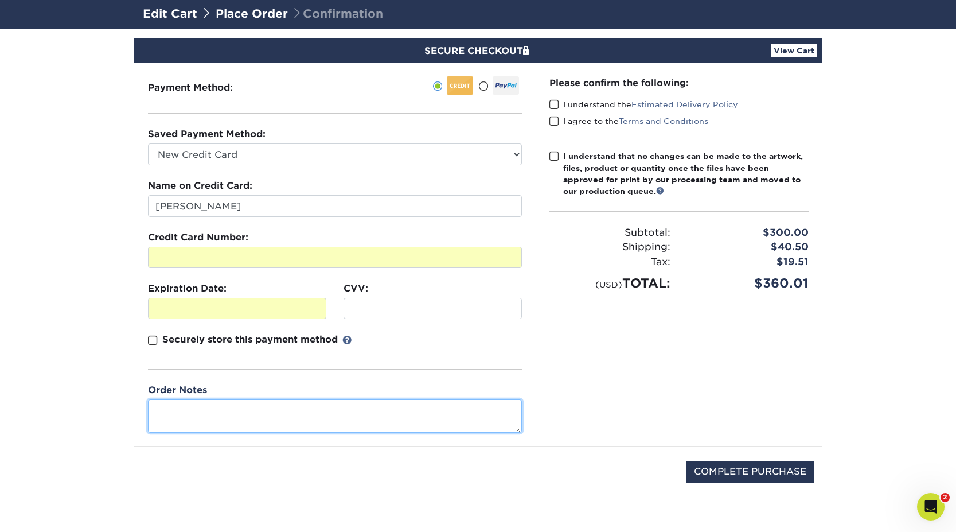
scroll to position [67, 0]
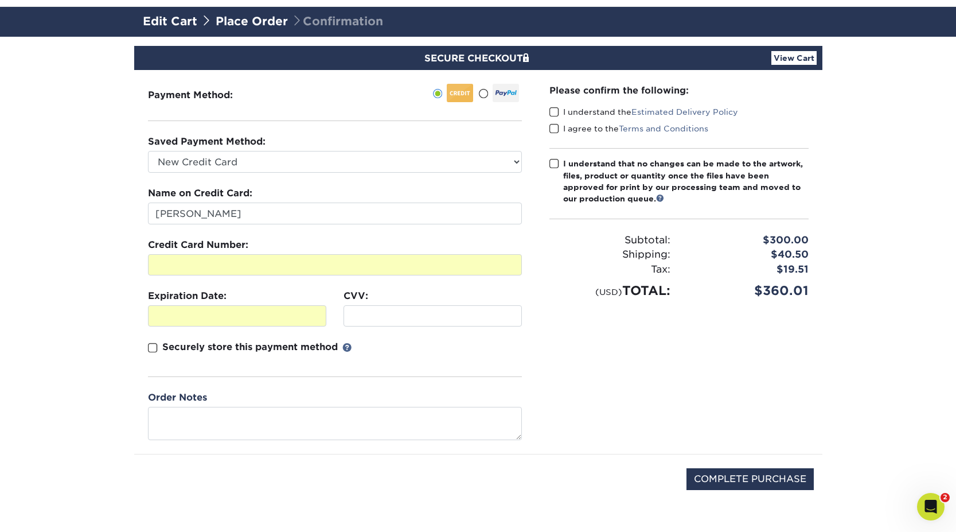
click at [552, 166] on span at bounding box center [554, 163] width 10 height 11
click at [0, 0] on input "I understand that no changes can be made to the artwork, files, product or quan…" at bounding box center [0, 0] width 0 height 0
drag, startPoint x: 552, startPoint y: 112, endPoint x: 553, endPoint y: 125, distance: 13.2
click at [553, 112] on span at bounding box center [554, 112] width 10 height 11
click at [0, 0] on input "I understand the Estimated Delivery Policy" at bounding box center [0, 0] width 0 height 0
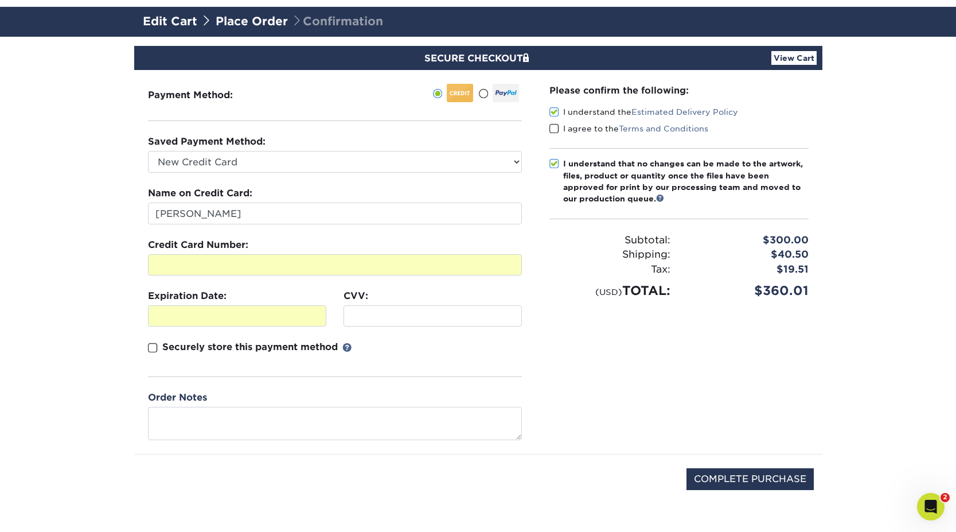
click at [553, 129] on span at bounding box center [554, 128] width 10 height 11
click at [0, 0] on input "I agree to the Terms and Conditions" at bounding box center [0, 0] width 0 height 0
click at [749, 478] on input "COMPLETE PURCHASE" at bounding box center [749, 479] width 127 height 22
type input "PROCESSING, PLEASE WAIT..."
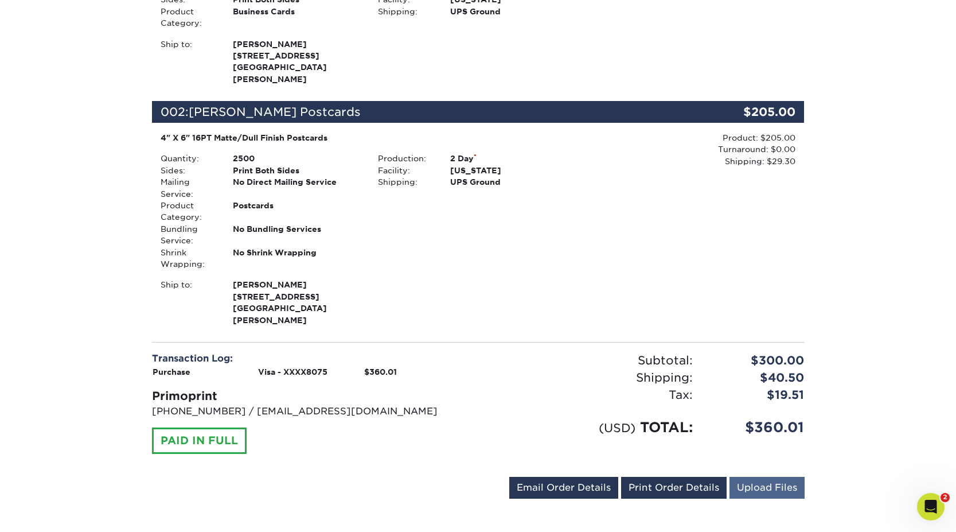
scroll to position [390, 0]
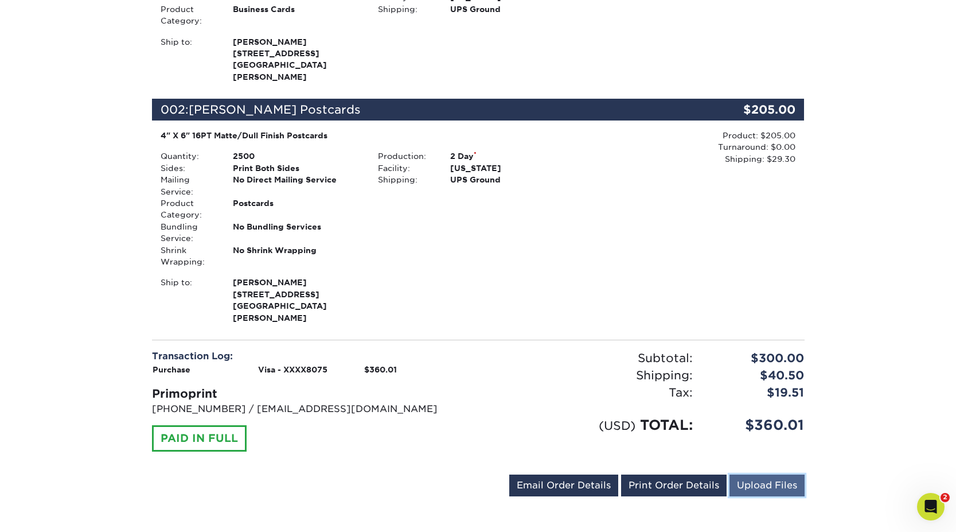
click at [774, 474] on link "Upload Files" at bounding box center [766, 485] width 75 height 22
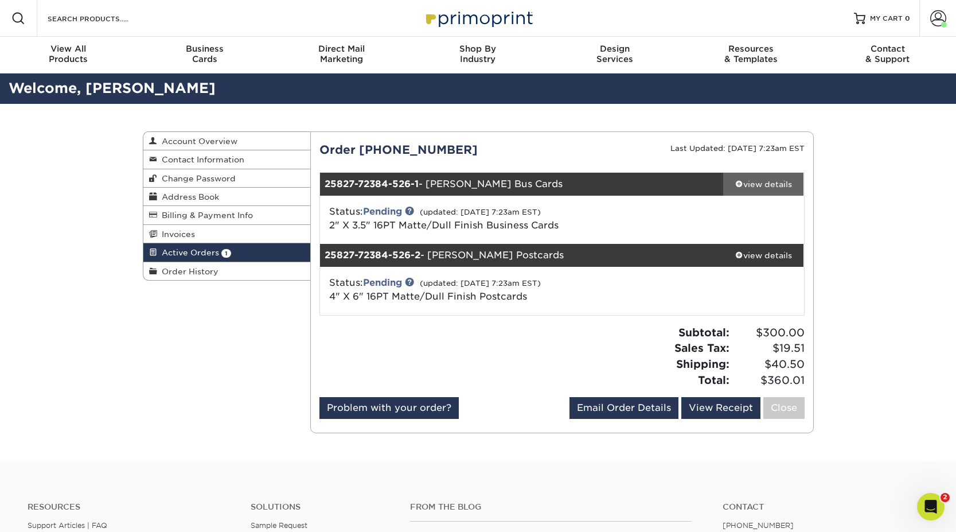
click at [772, 184] on div "view details" at bounding box center [763, 183] width 81 height 11
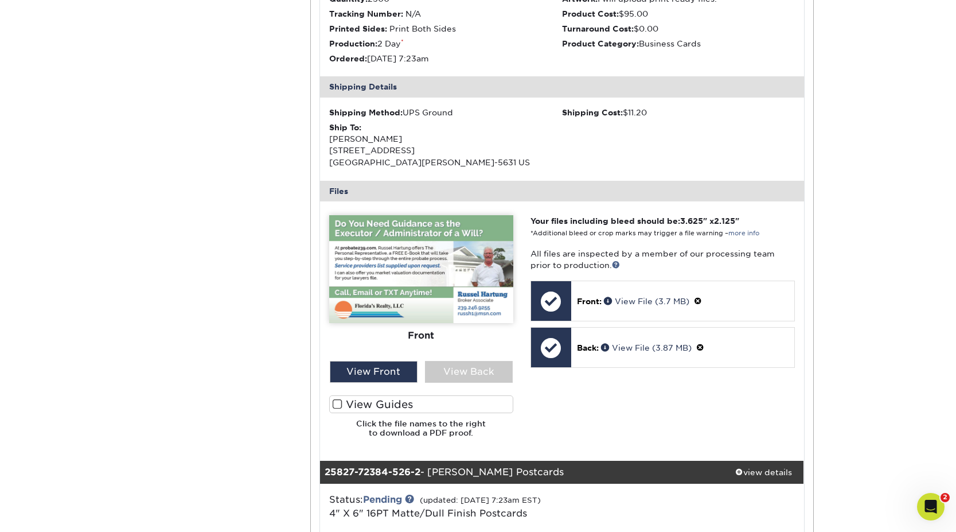
scroll to position [294, 0]
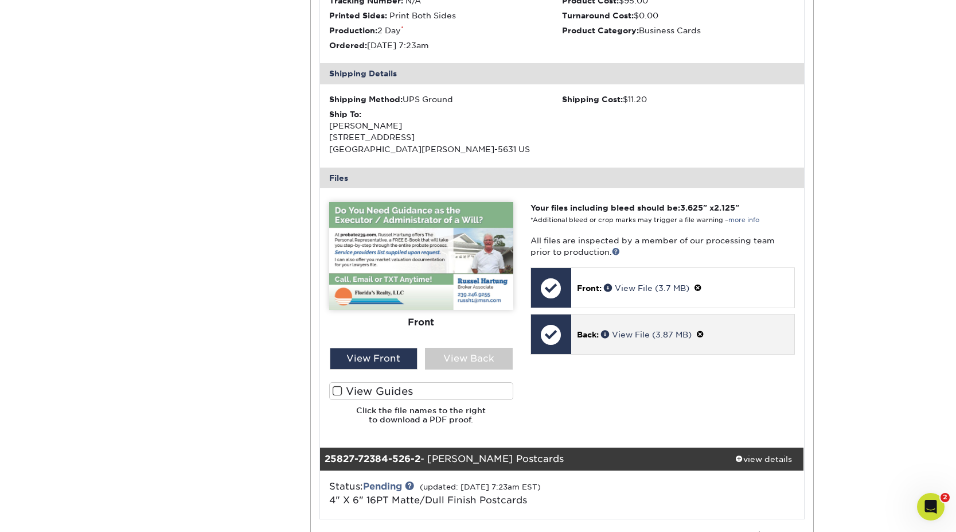
click at [650, 340] on p "Back: View File (3.87 MB)" at bounding box center [683, 334] width 212 height 12
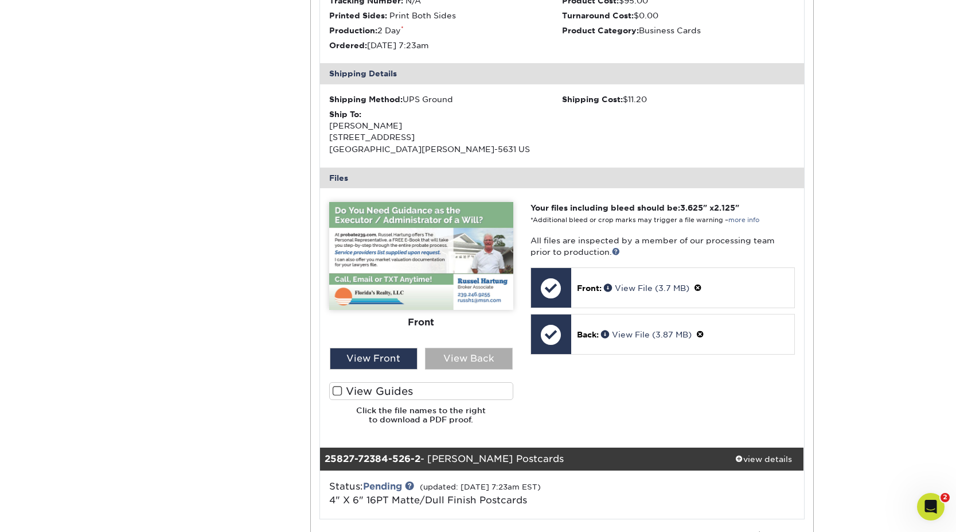
click at [472, 356] on div "View Back" at bounding box center [469, 358] width 88 height 22
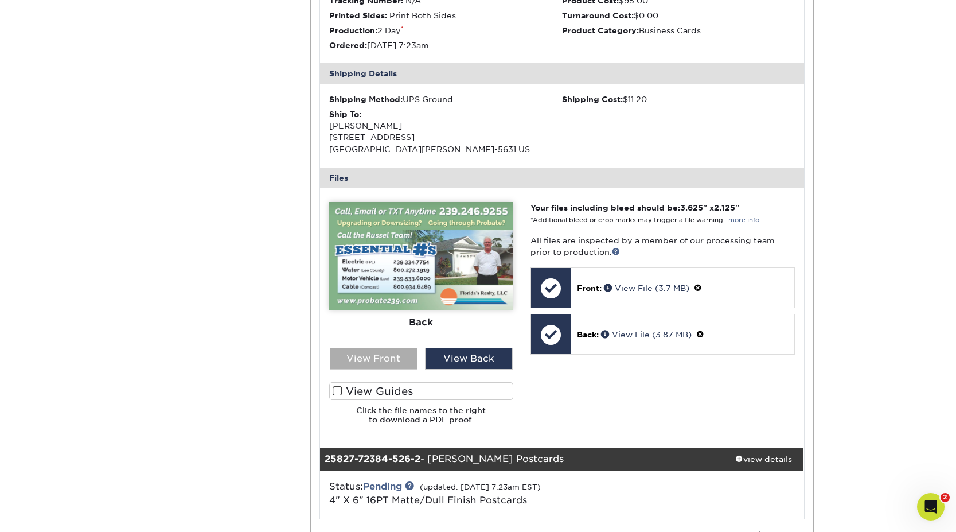
click at [390, 358] on div "View Front" at bounding box center [374, 358] width 88 height 22
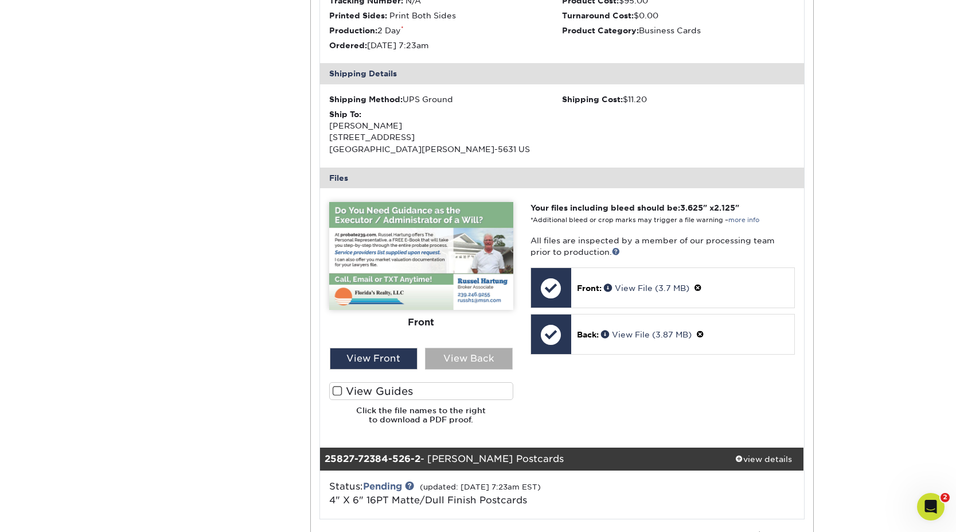
click at [462, 364] on div "View Back" at bounding box center [469, 358] width 88 height 22
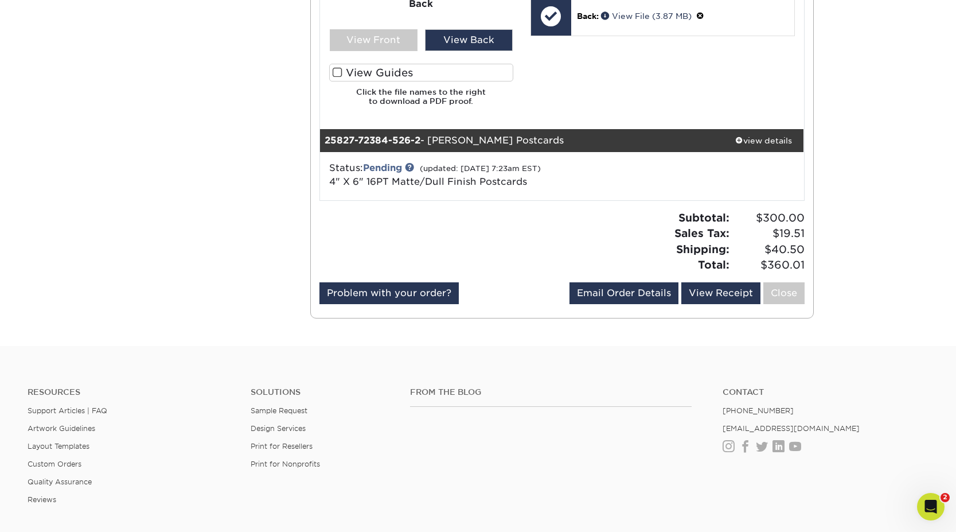
scroll to position [617, 0]
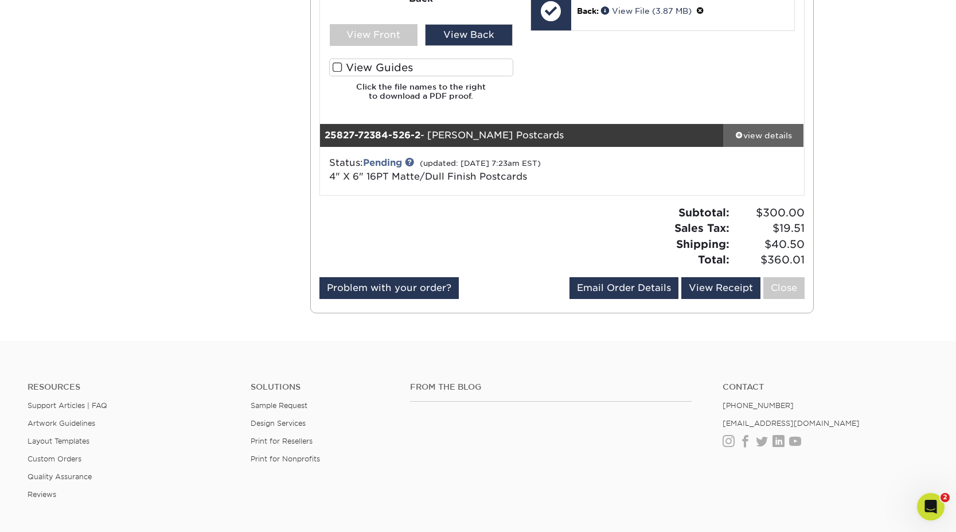
click at [771, 136] on div "view details" at bounding box center [763, 134] width 81 height 11
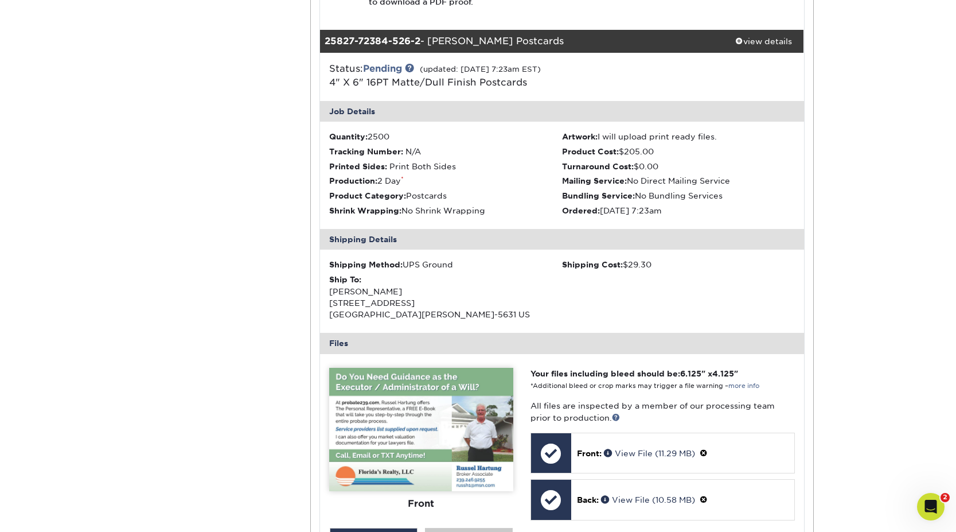
scroll to position [926, 0]
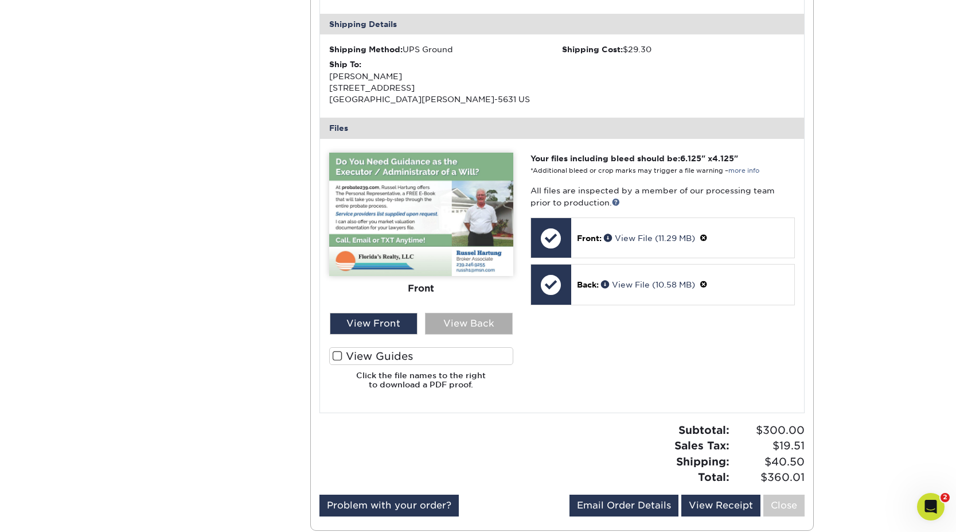
drag, startPoint x: 464, startPoint y: 327, endPoint x: 431, endPoint y: 327, distance: 33.3
click at [463, 327] on div "View Back" at bounding box center [469, 323] width 88 height 22
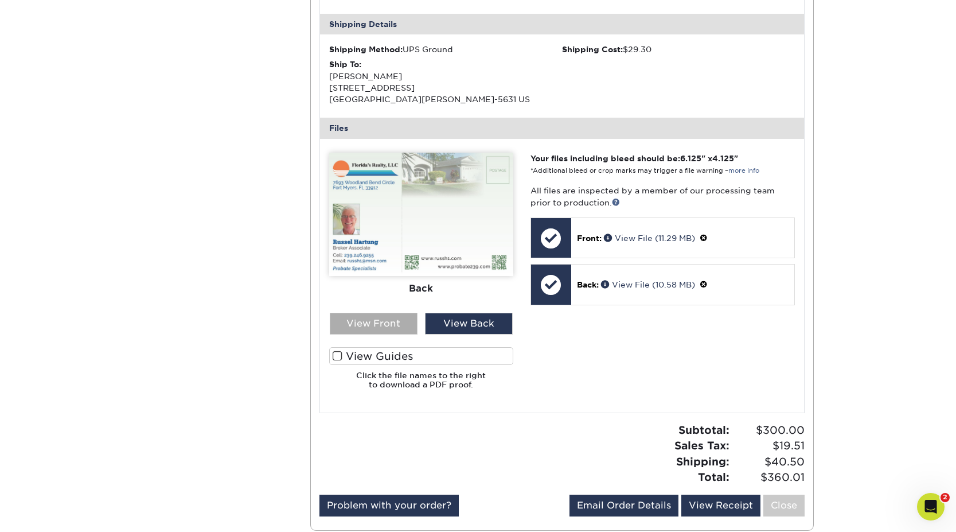
click at [385, 325] on div "View Front" at bounding box center [374, 323] width 88 height 22
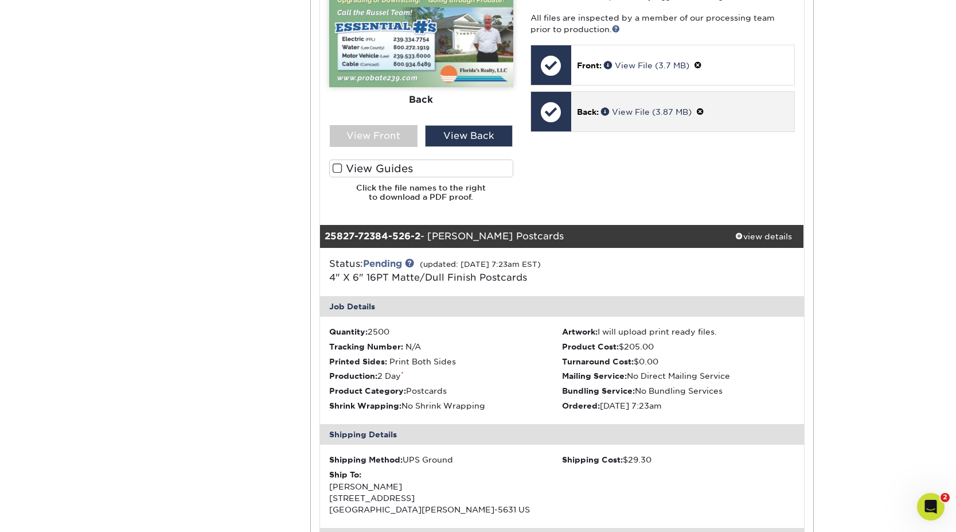
scroll to position [0, 0]
